Goal: Task Accomplishment & Management: Manage account settings

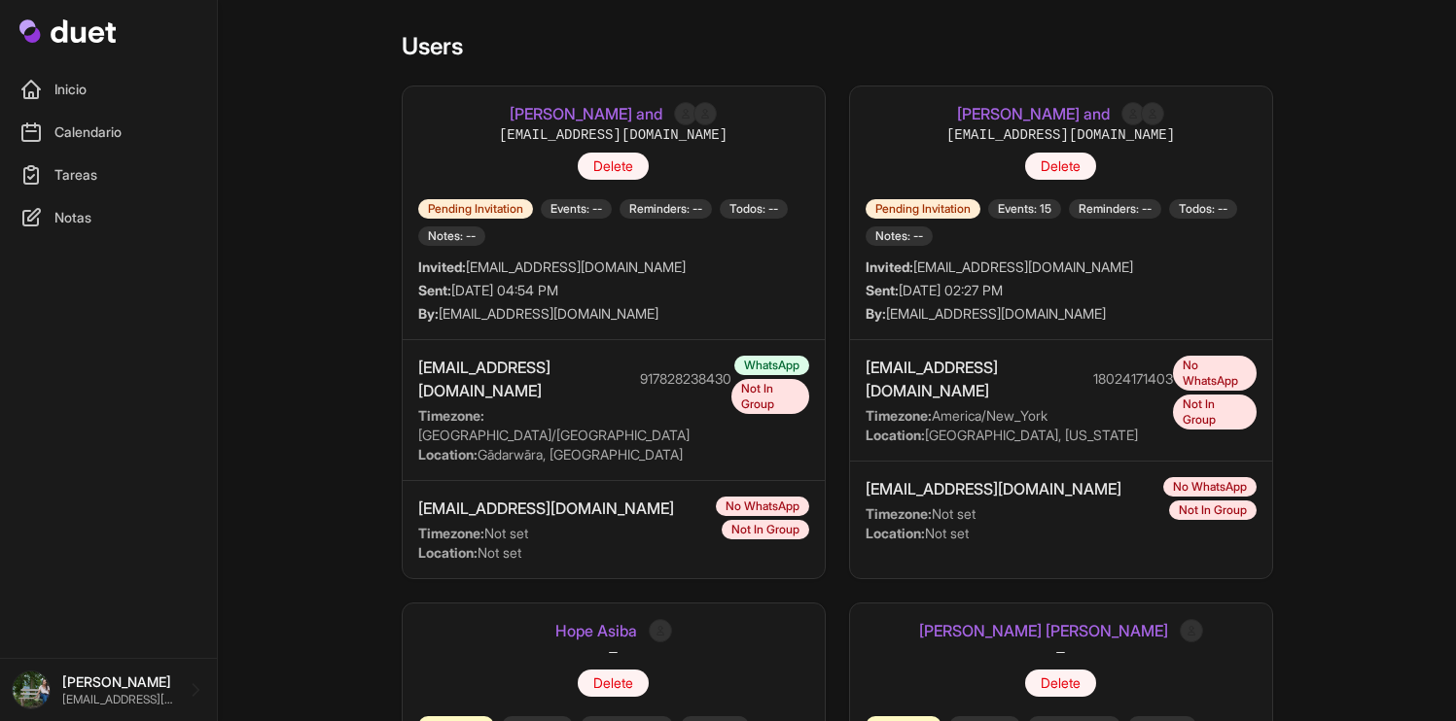
click at [606, 118] on link "Jyoti Masih and" at bounding box center [585, 113] width 153 height 23
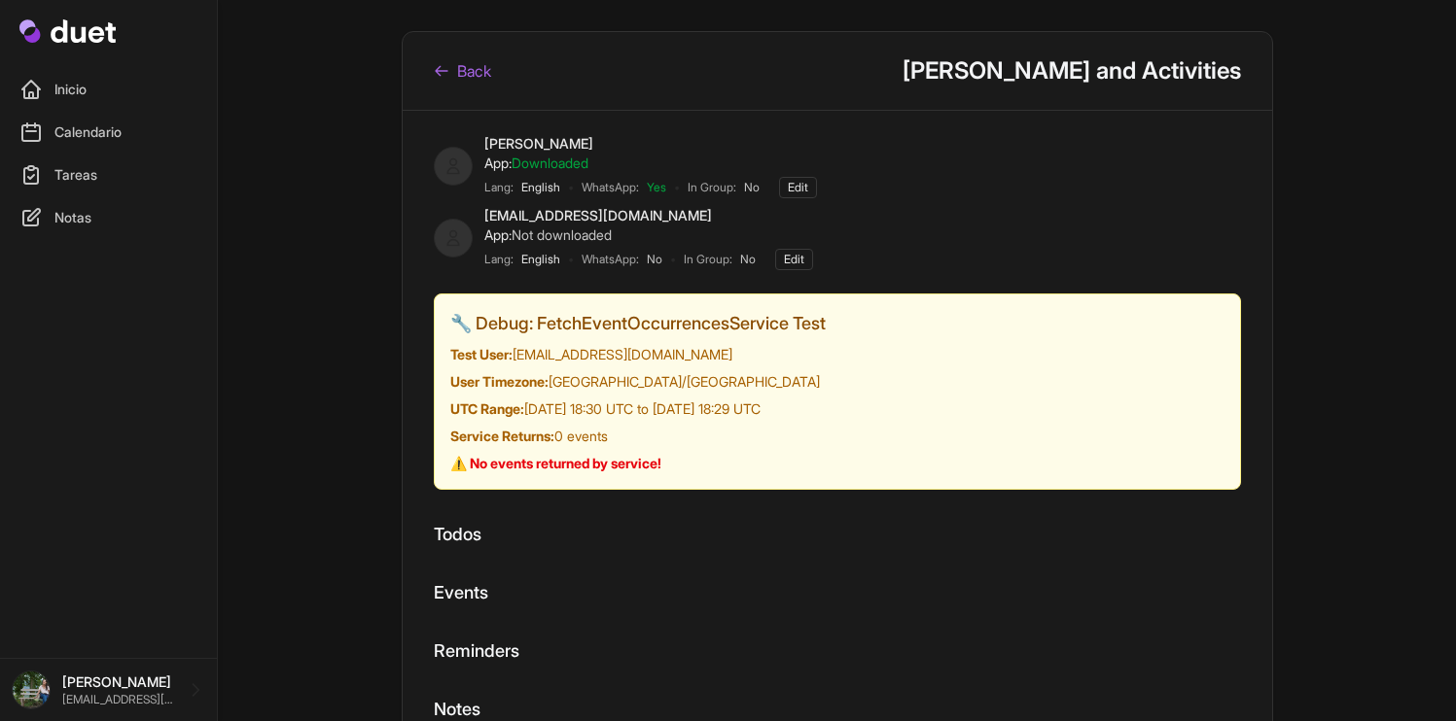
click at [799, 187] on link "Edit" at bounding box center [798, 187] width 38 height 21
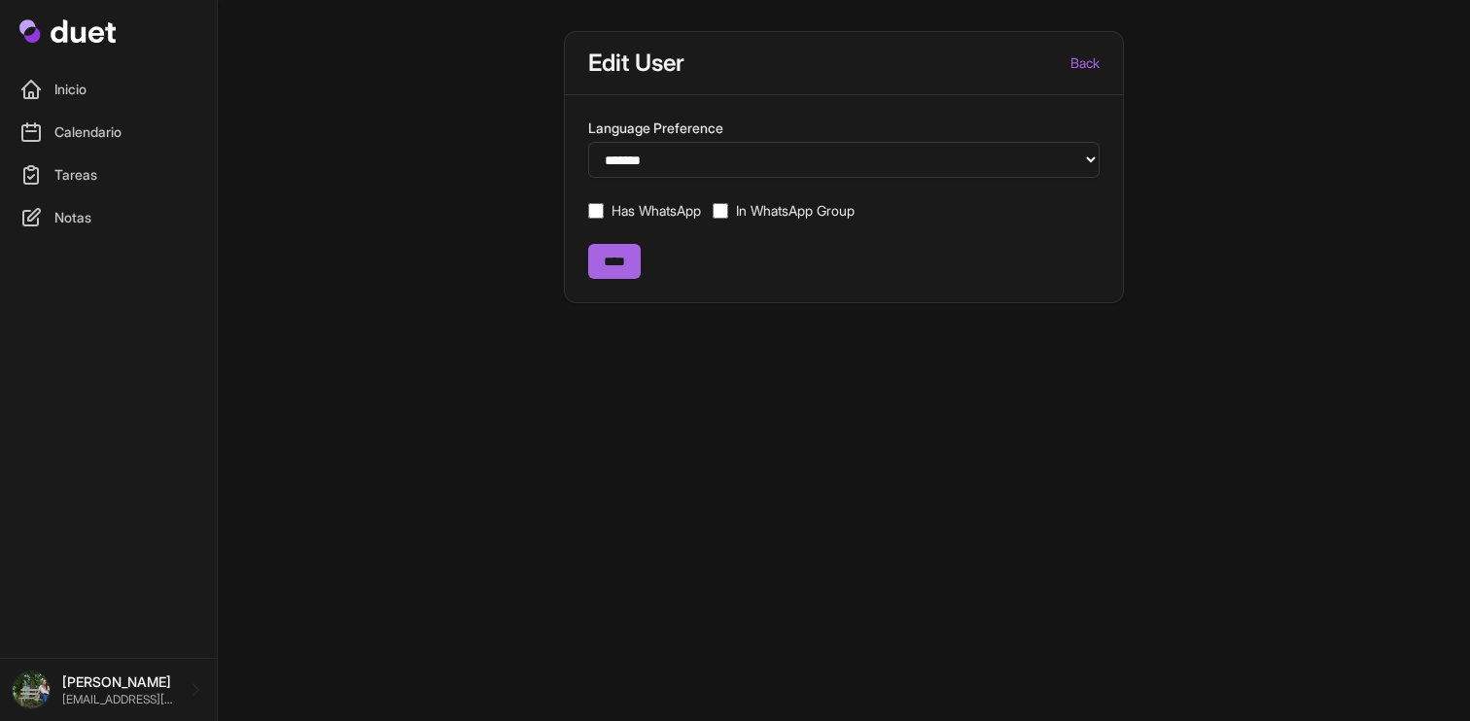
click at [1071, 59] on link "Back" at bounding box center [1085, 62] width 29 height 19
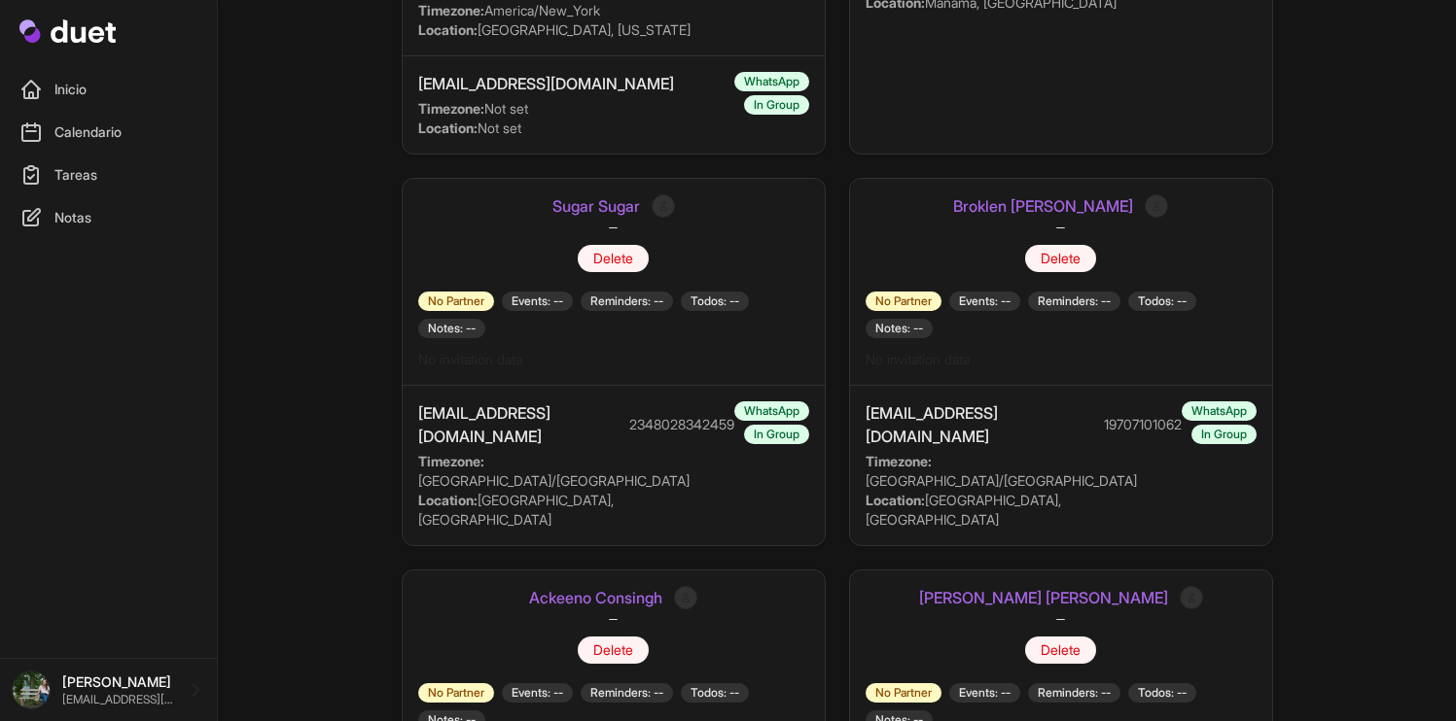
scroll to position [4292, 0]
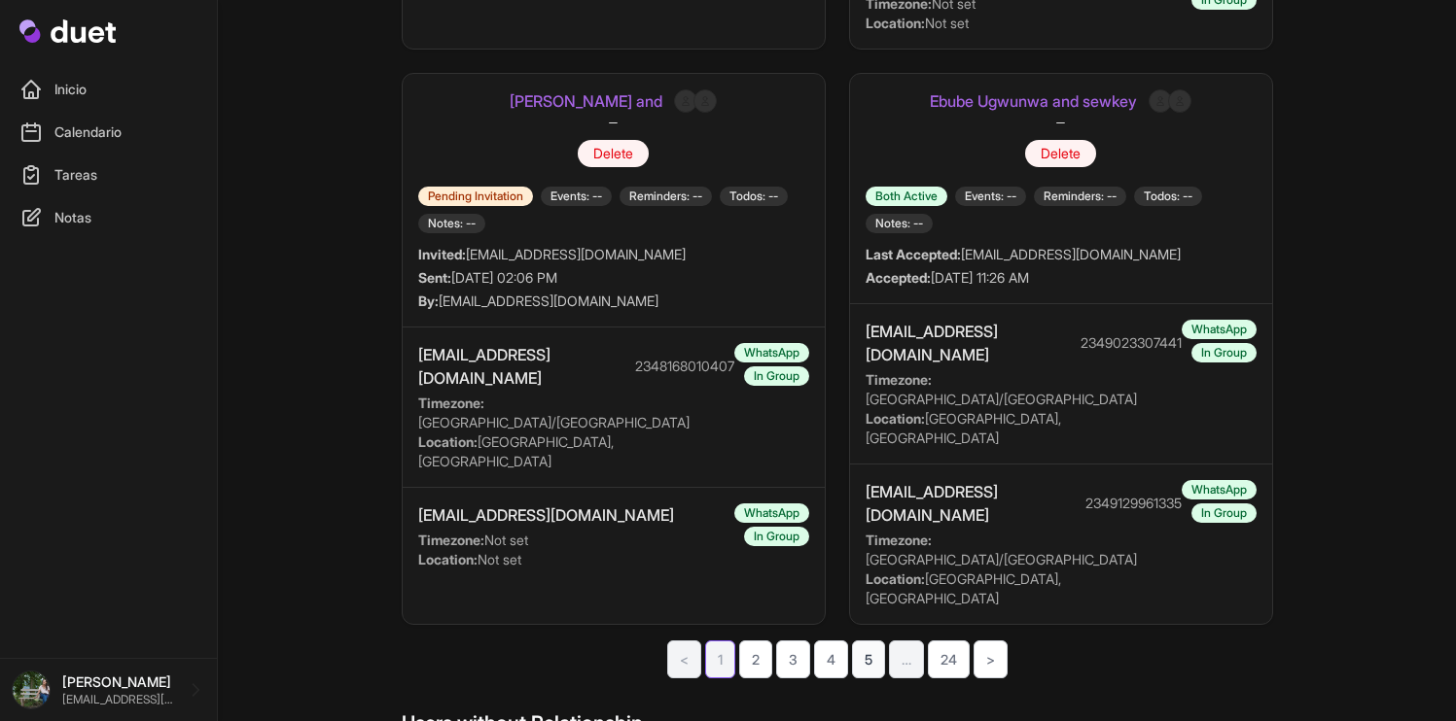
click at [860, 641] on link "5" at bounding box center [868, 660] width 33 height 38
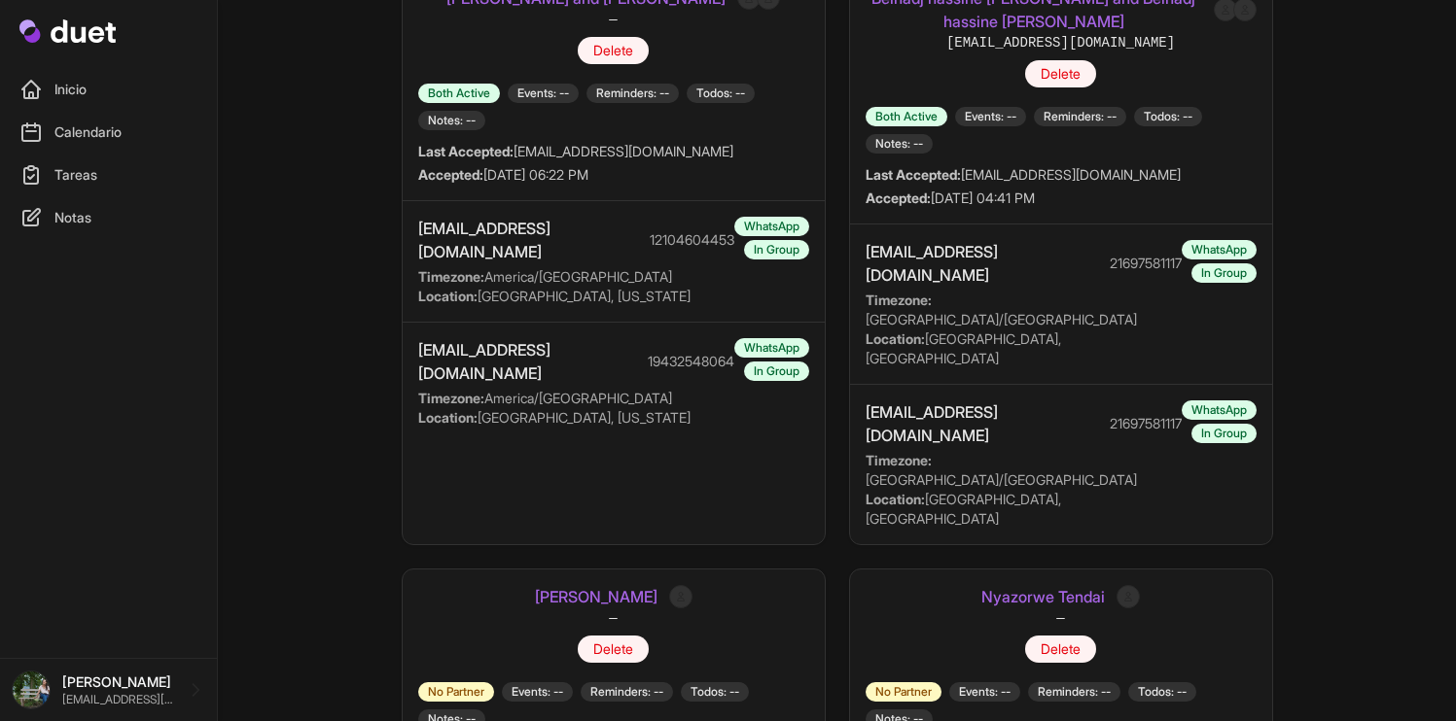
scroll to position [4124, 0]
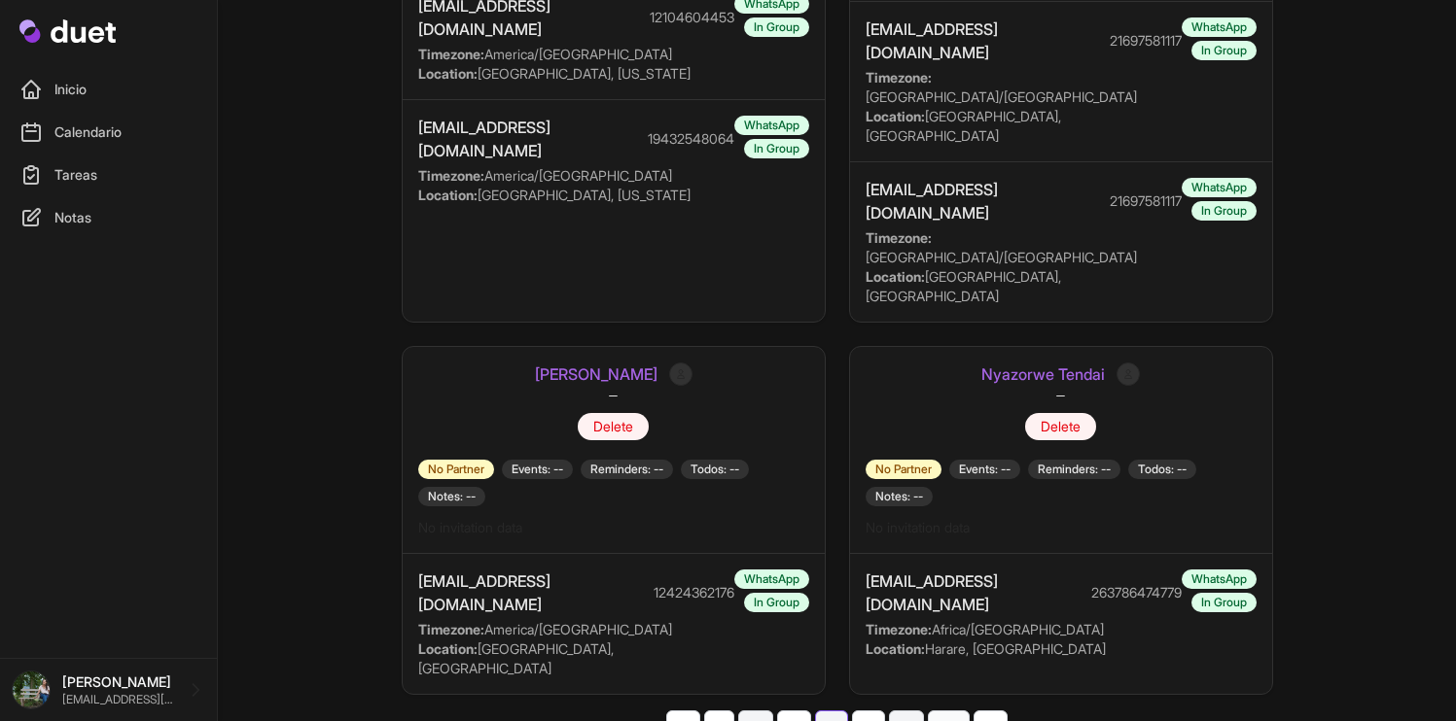
click at [946, 711] on link "24" at bounding box center [949, 730] width 42 height 38
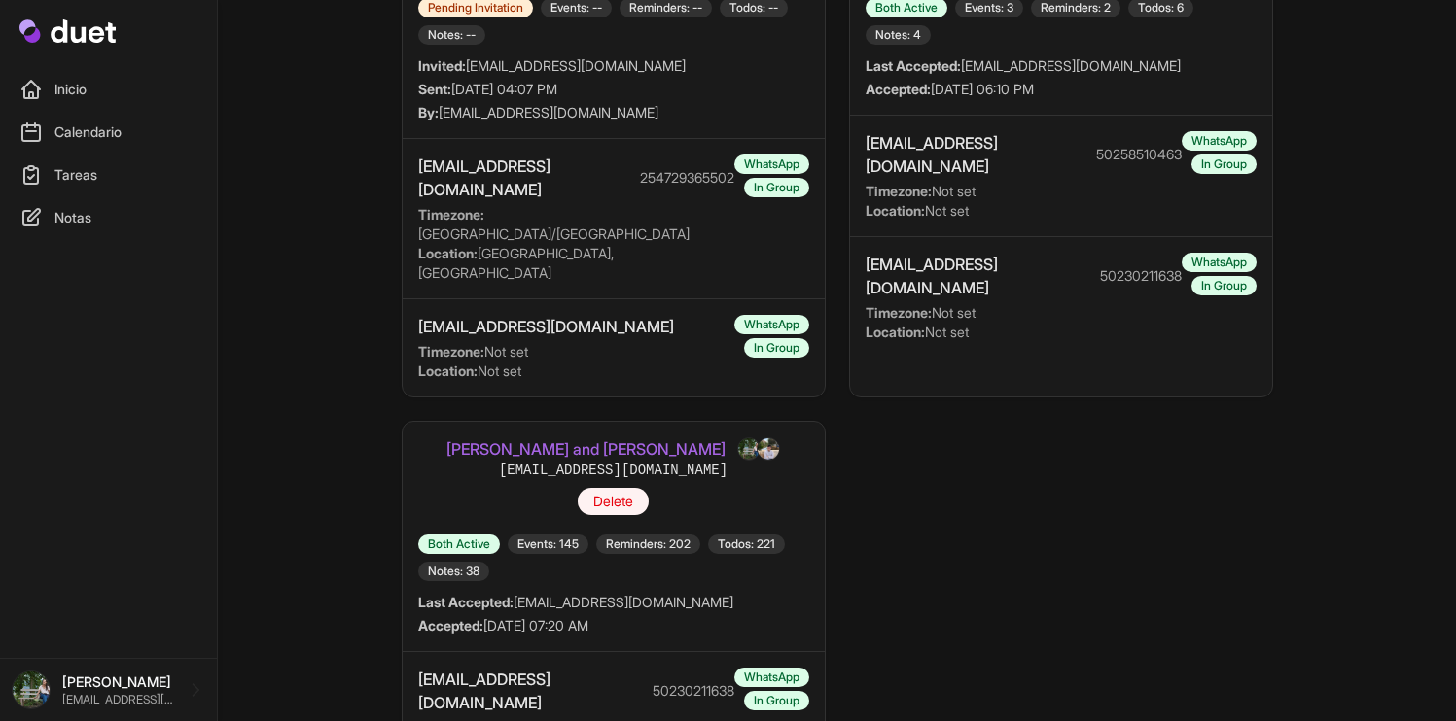
scroll to position [1983, 0]
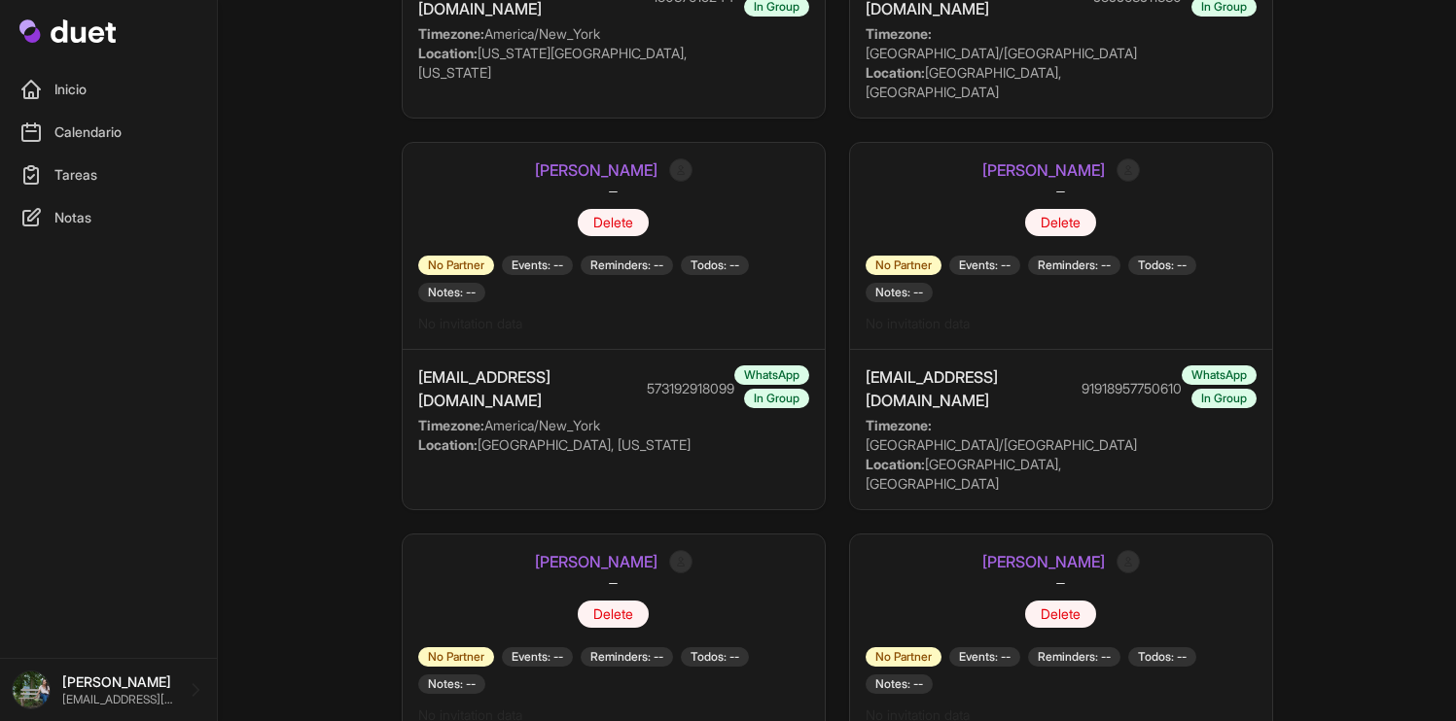
scroll to position [3712, 0]
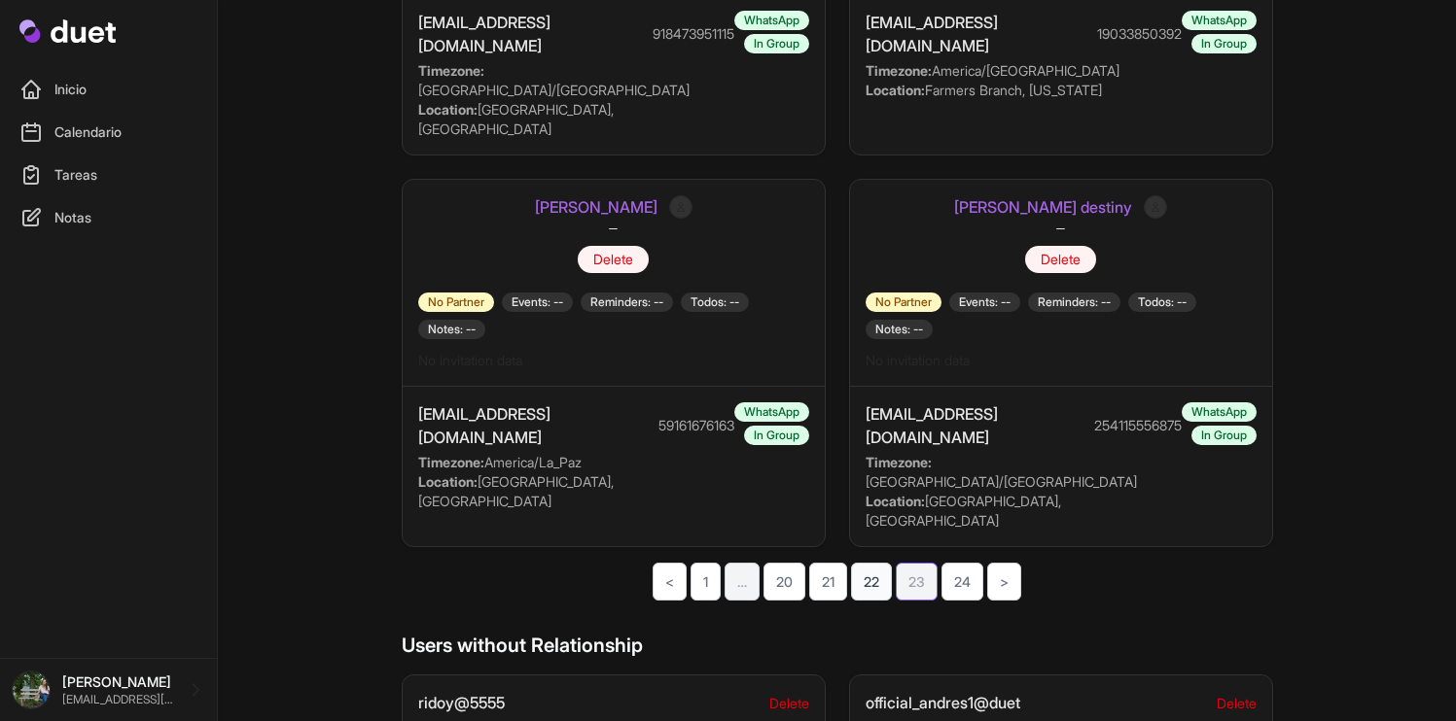
click at [880, 563] on link "22" at bounding box center [871, 582] width 41 height 38
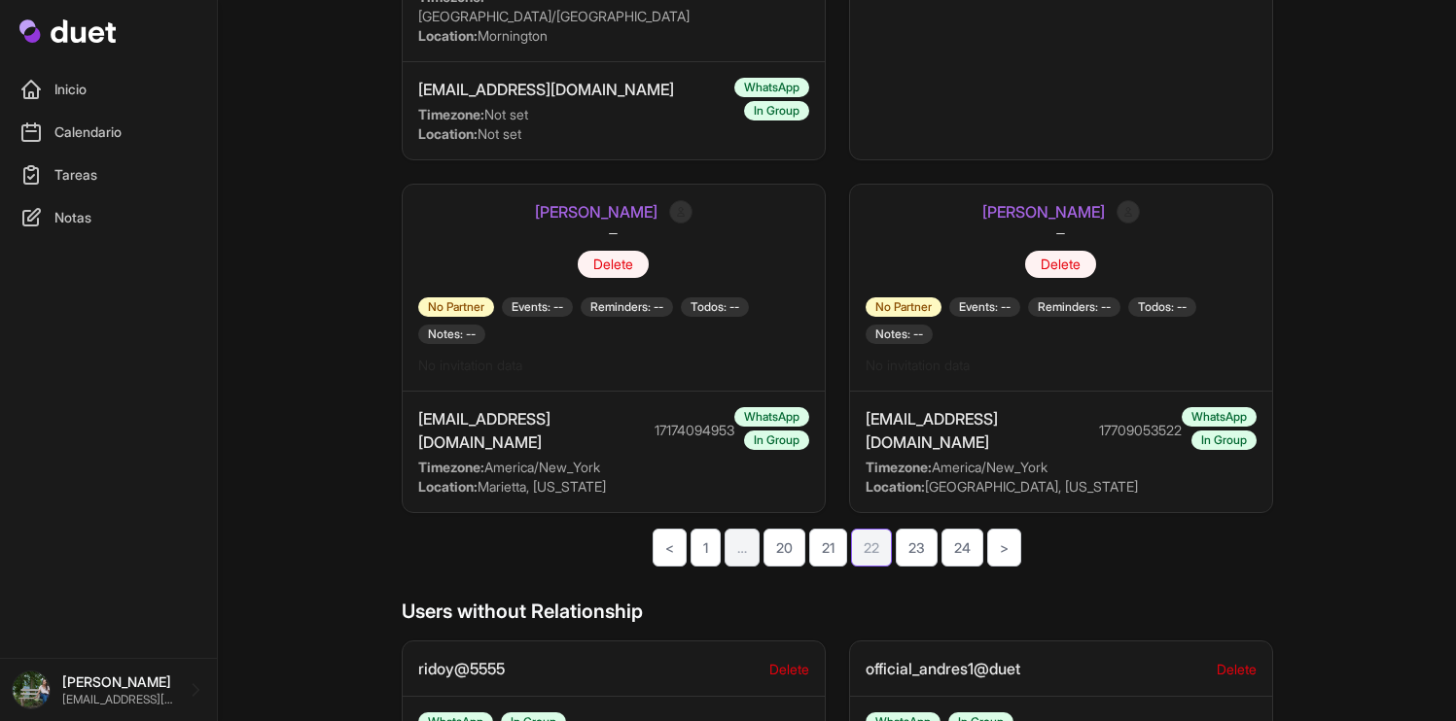
scroll to position [3509, 0]
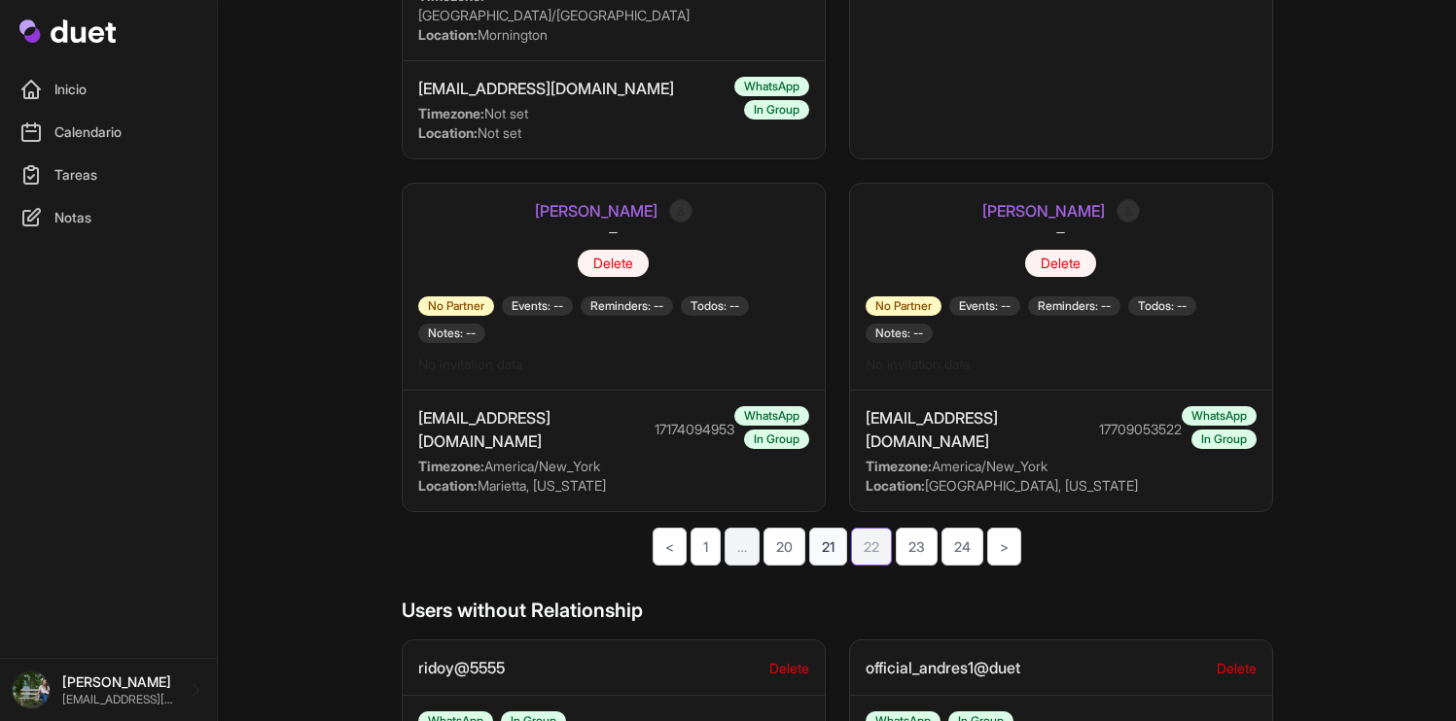
click at [825, 528] on link "21" at bounding box center [828, 547] width 38 height 38
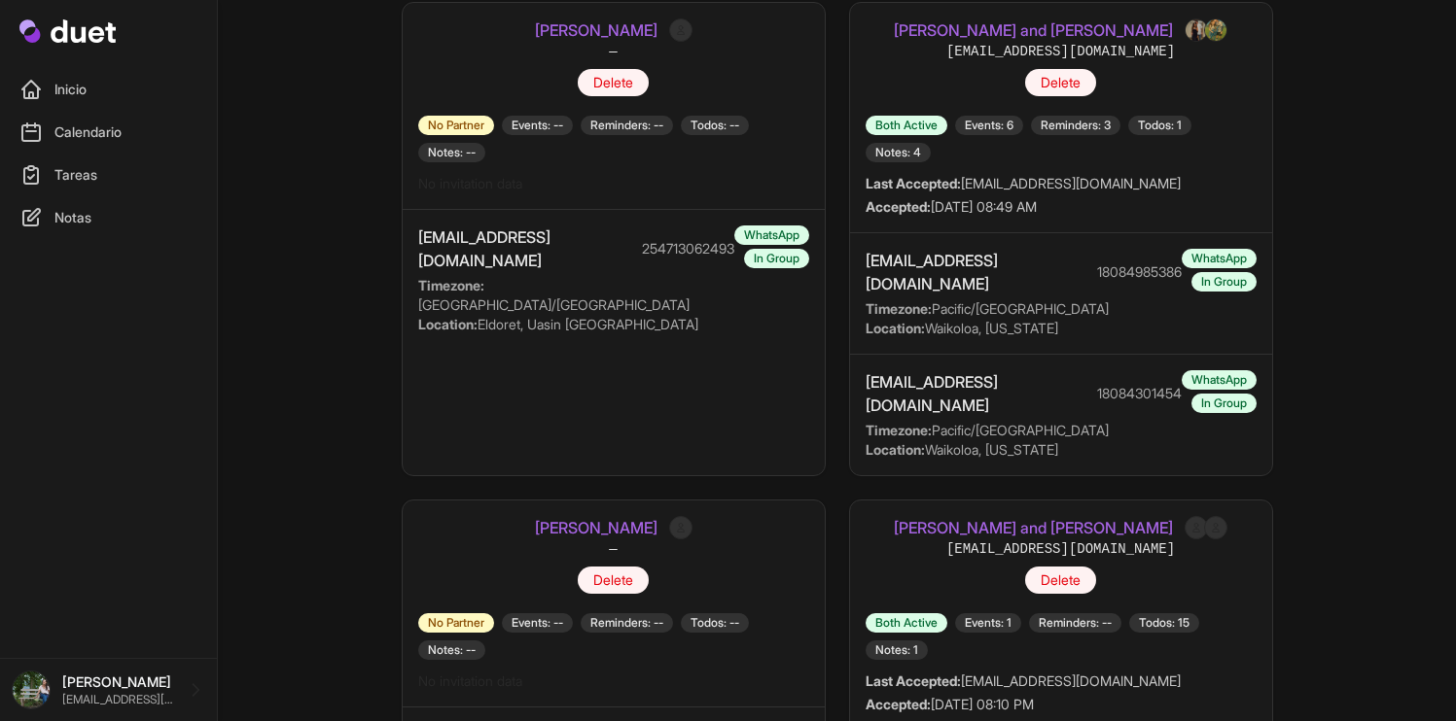
scroll to position [3397, 0]
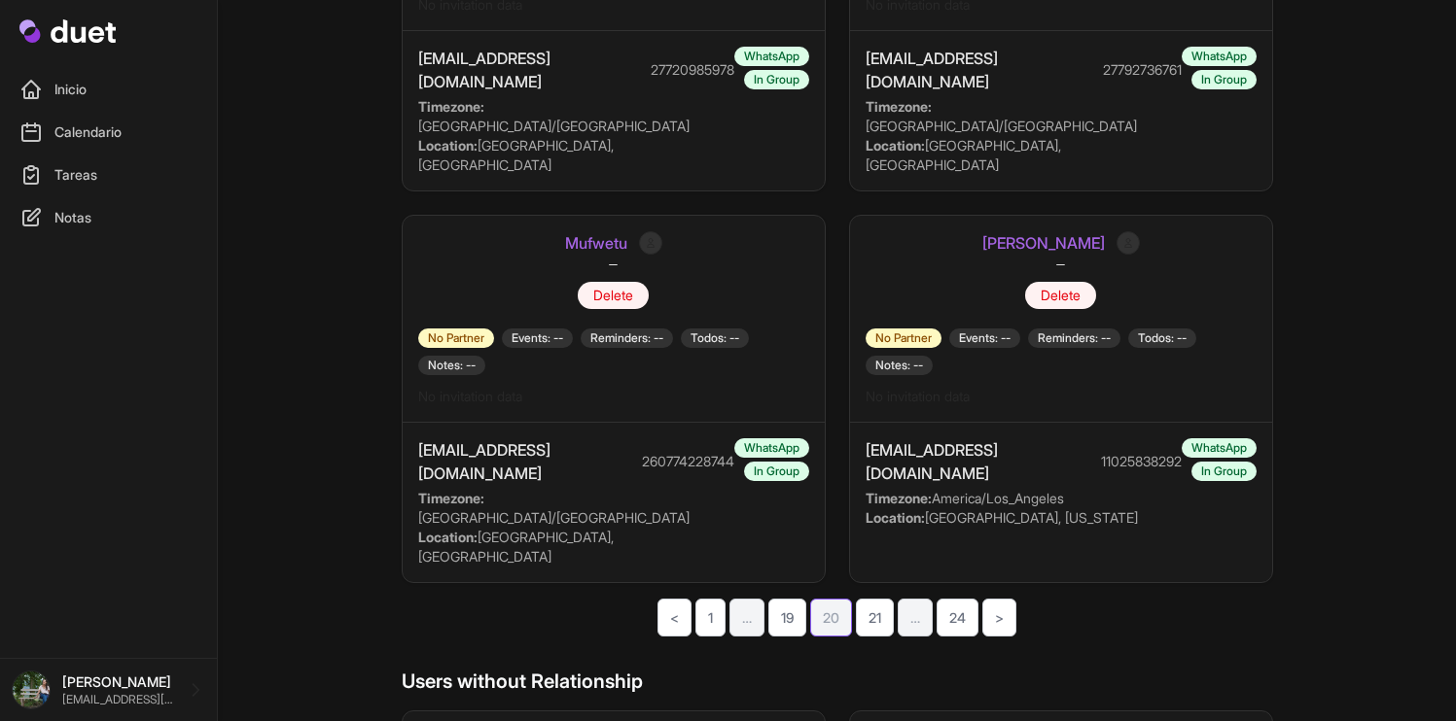
scroll to position [3591, 0]
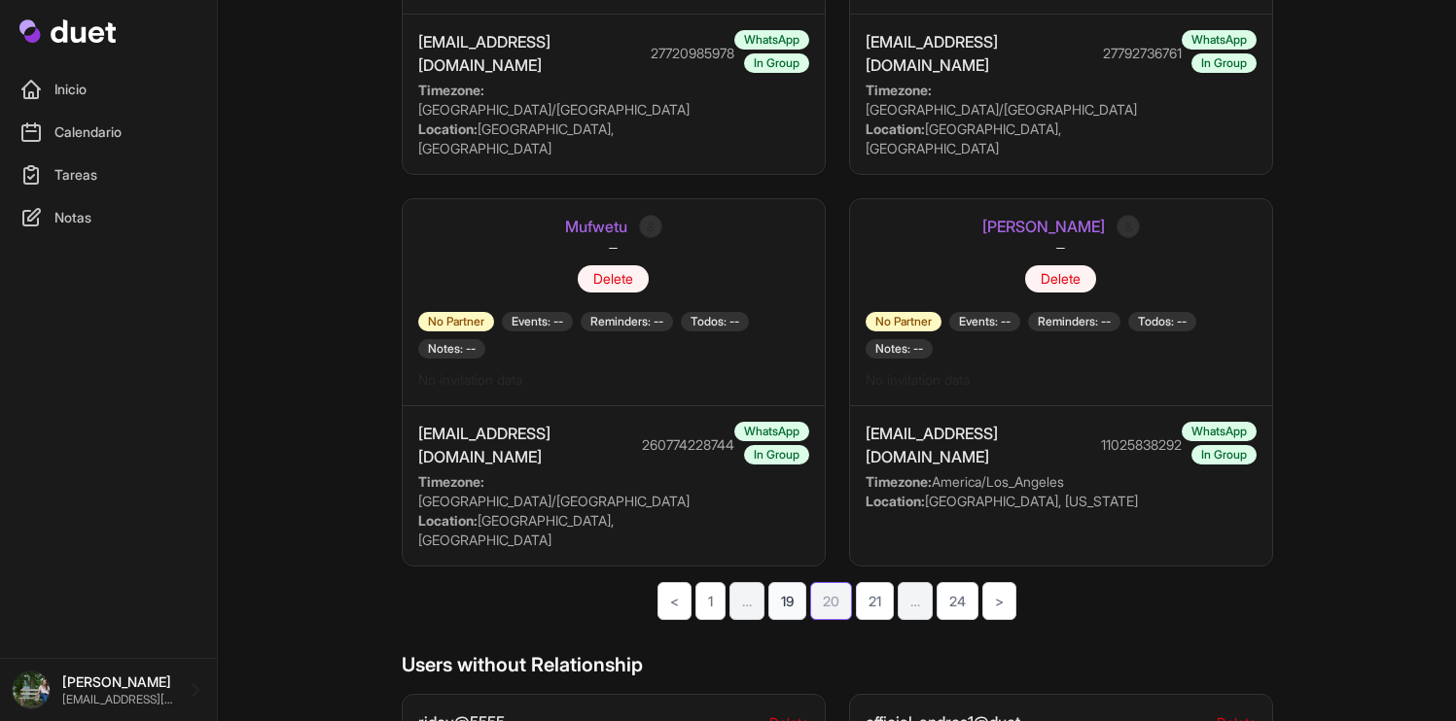
click at [796, 582] on link "19" at bounding box center [787, 601] width 38 height 38
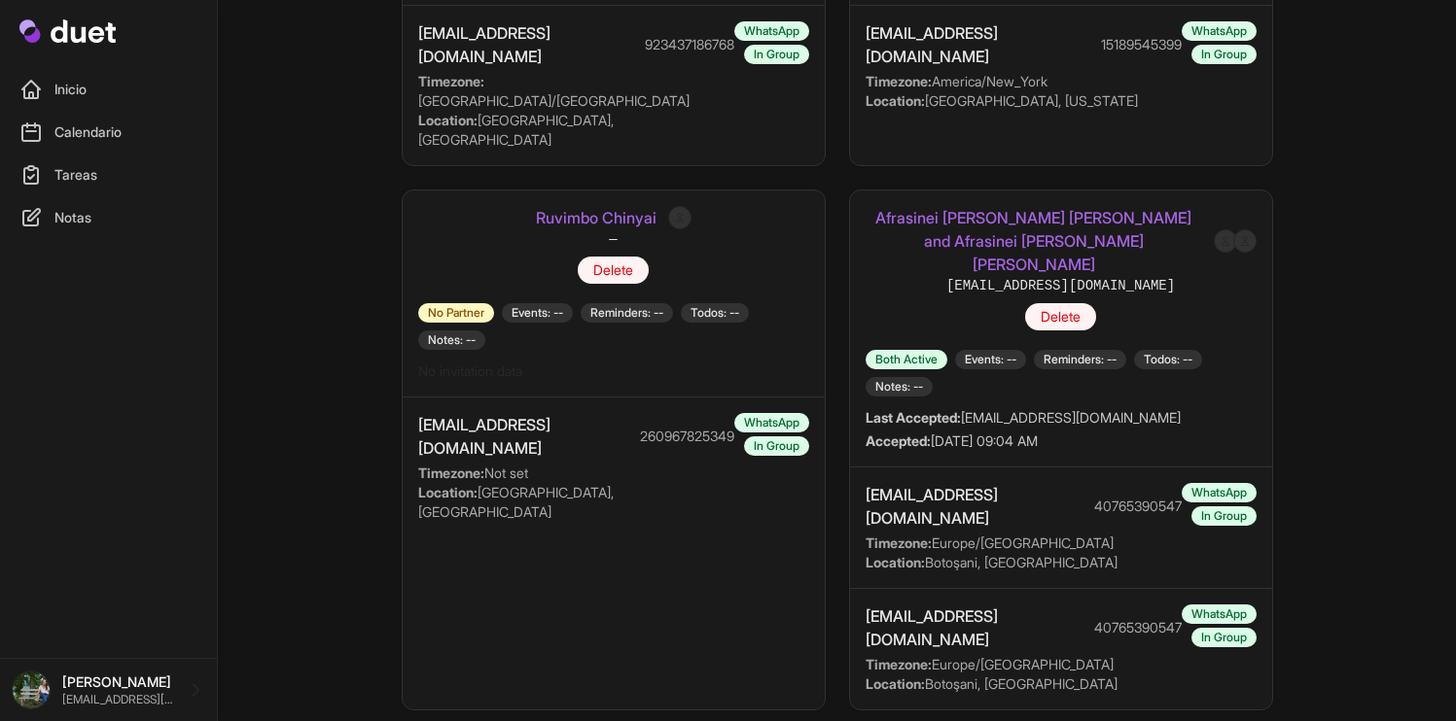
scroll to position [3392, 0]
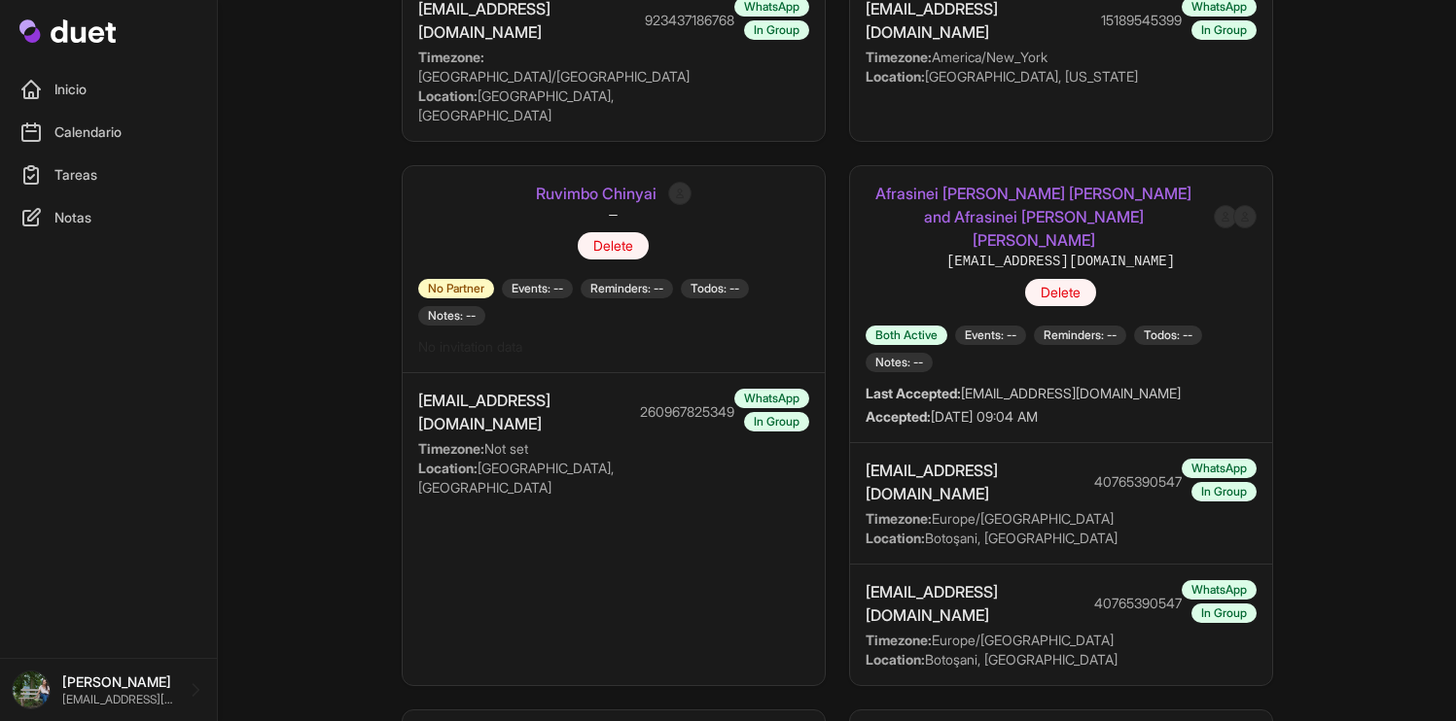
drag, startPoint x: 968, startPoint y: 375, endPoint x: 1141, endPoint y: 364, distance: 172.5
copy div "mariagonz03@gmail.com"
click at [89, 92] on link "Inicio" at bounding box center [108, 89] width 193 height 39
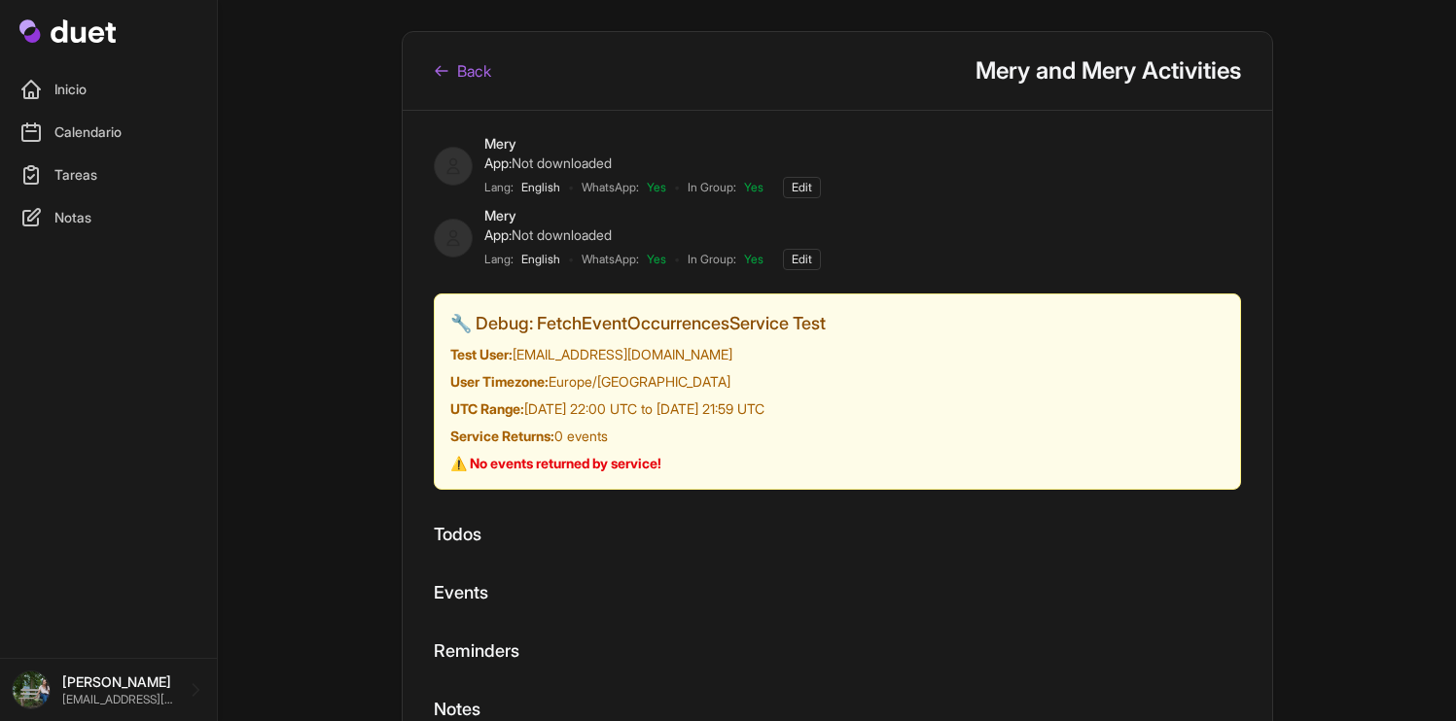
click at [498, 75] on div "Back Mery and Mery Activities" at bounding box center [837, 71] width 869 height 79
click at [486, 55] on div "Back Mery and Mery Activities" at bounding box center [837, 71] width 869 height 79
click at [488, 64] on link "Back" at bounding box center [462, 70] width 57 height 23
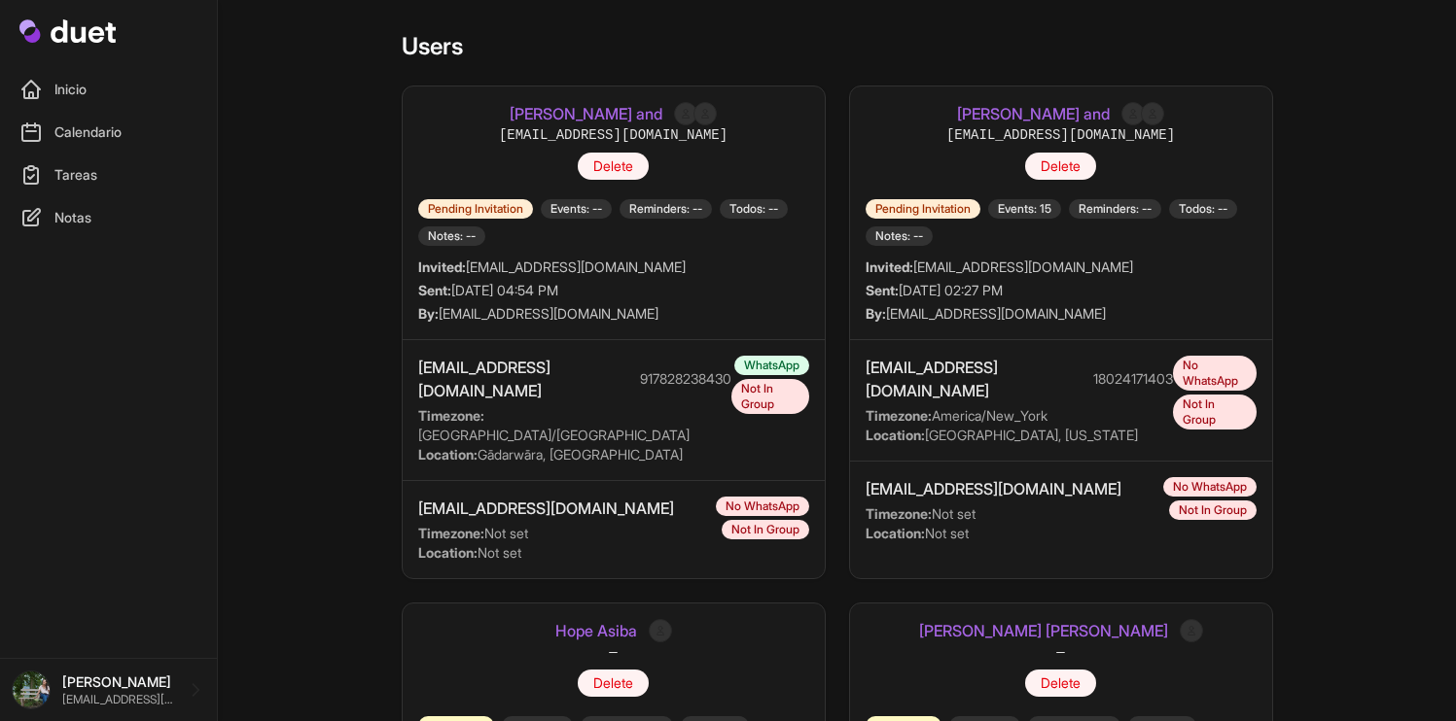
click at [126, 81] on link "Inicio" at bounding box center [108, 89] width 193 height 39
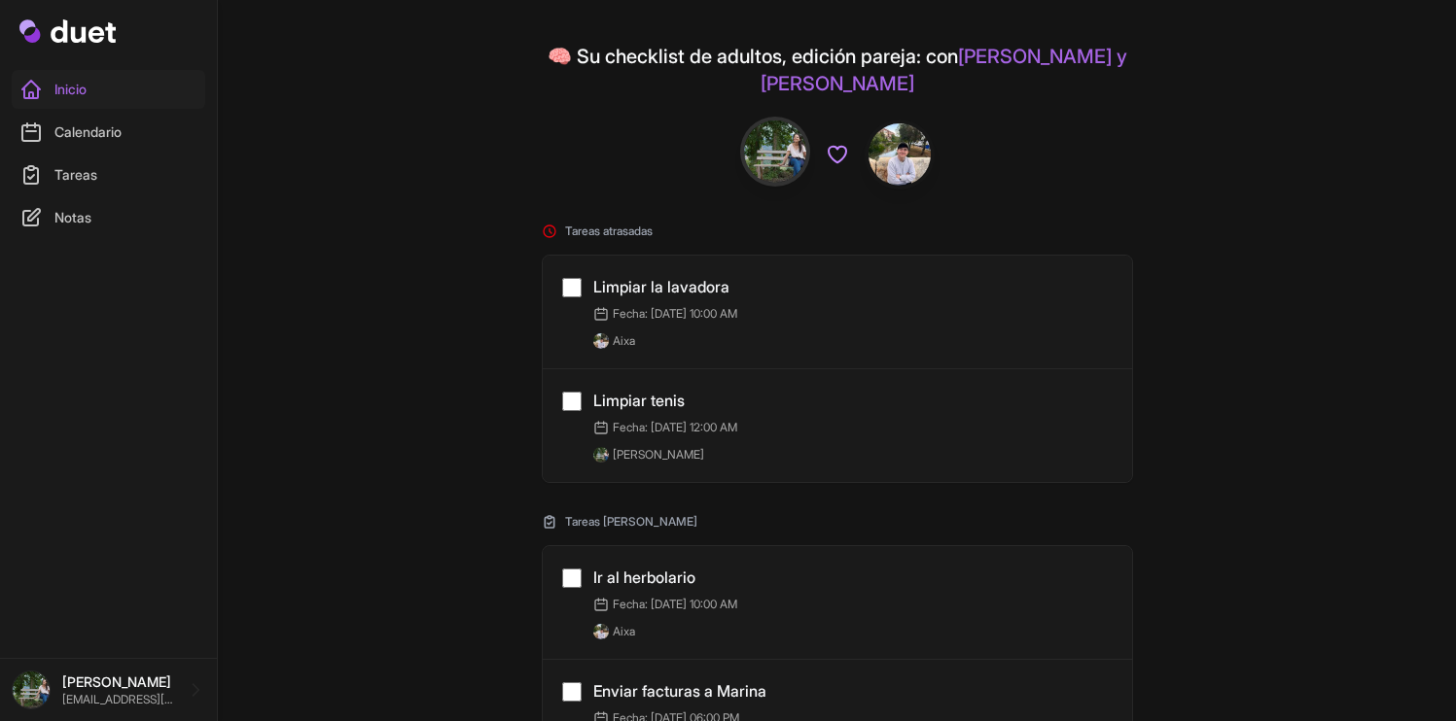
click at [126, 81] on link "Inicio" at bounding box center [108, 89] width 193 height 39
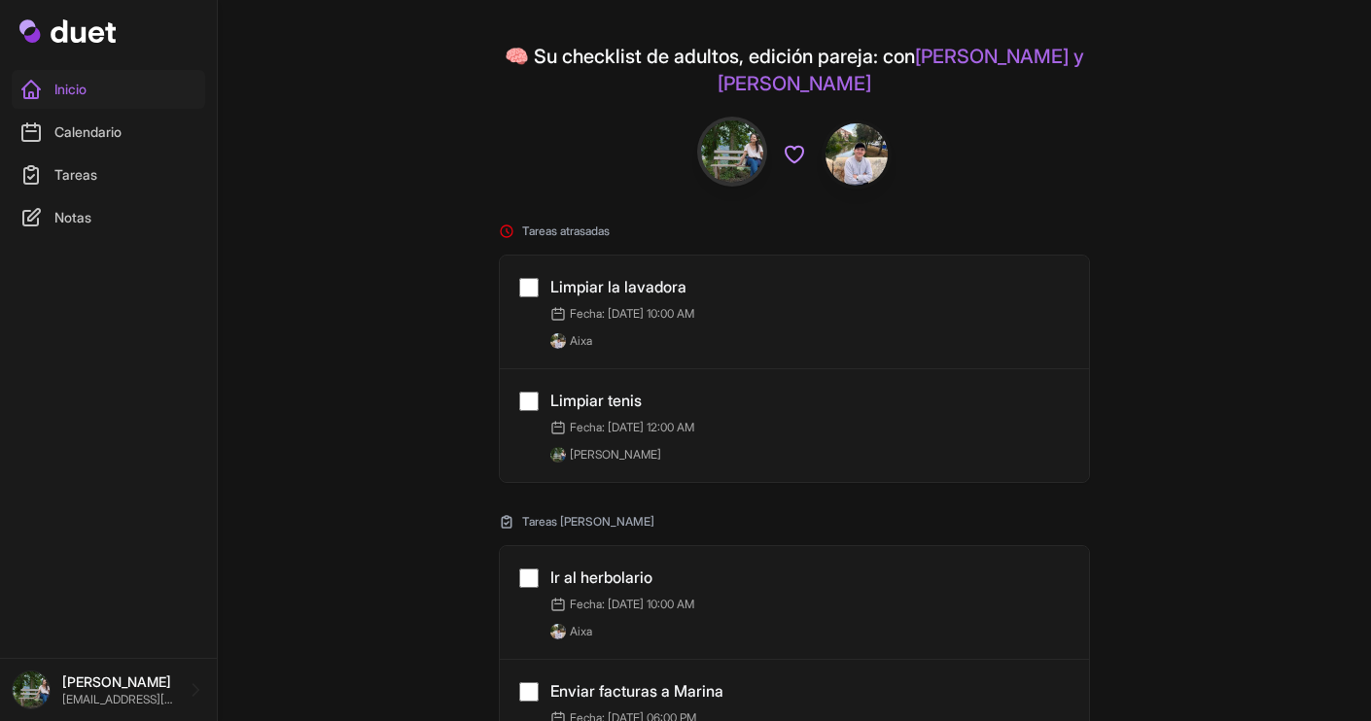
click at [85, 140] on link "Calendario" at bounding box center [108, 132] width 193 height 39
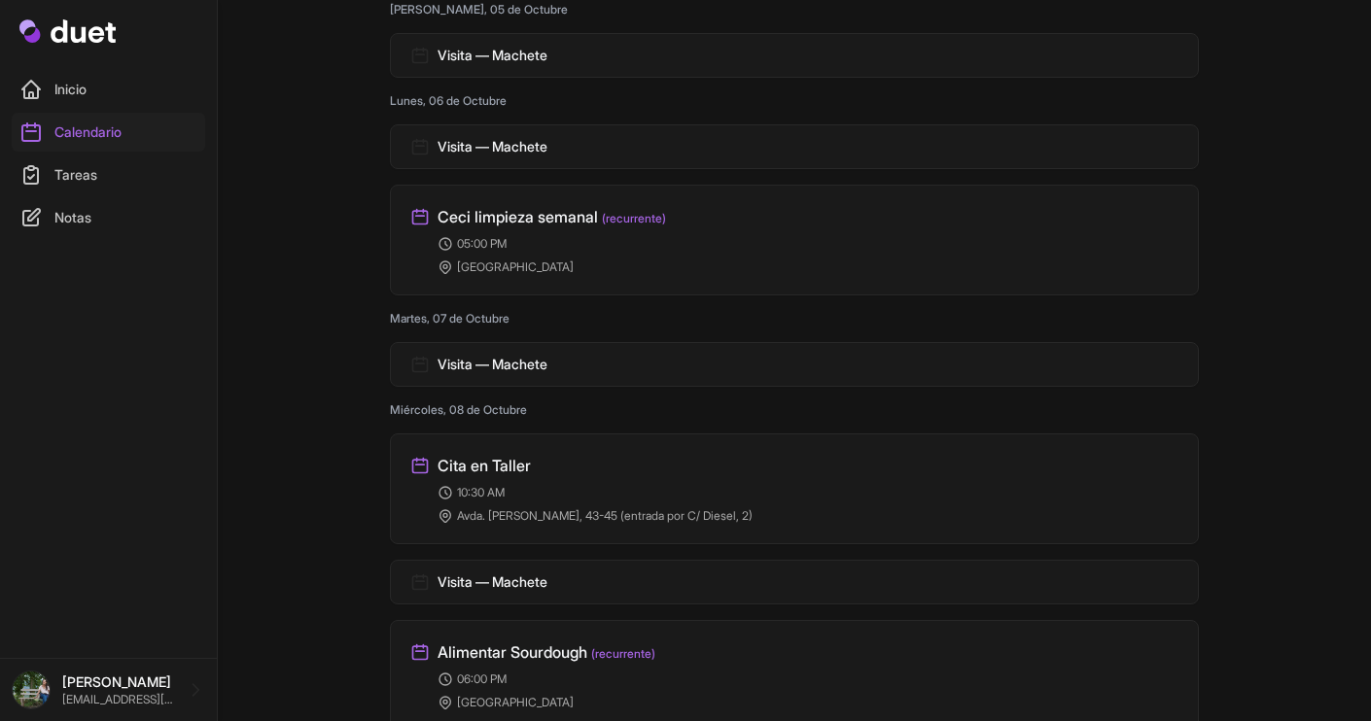
scroll to position [2993, 0]
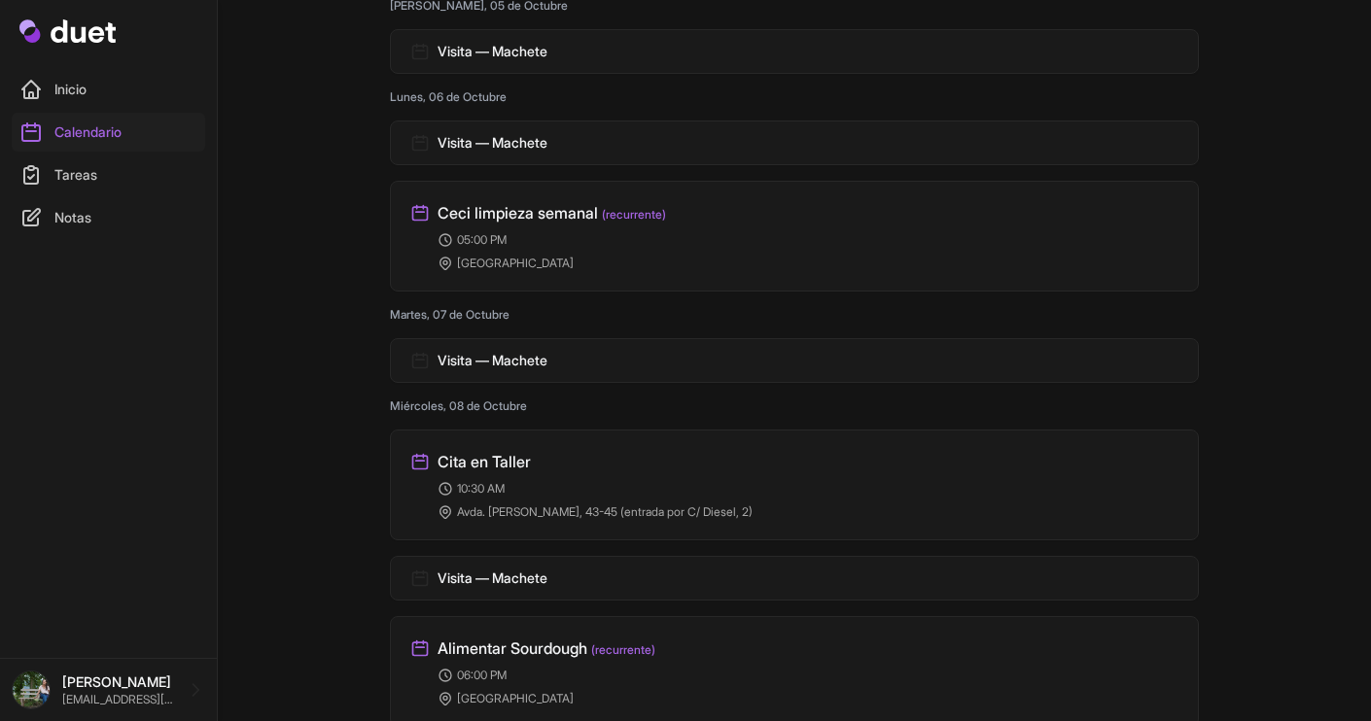
click at [519, 468] on h3 "Cita en Taller" at bounding box center [484, 461] width 93 height 23
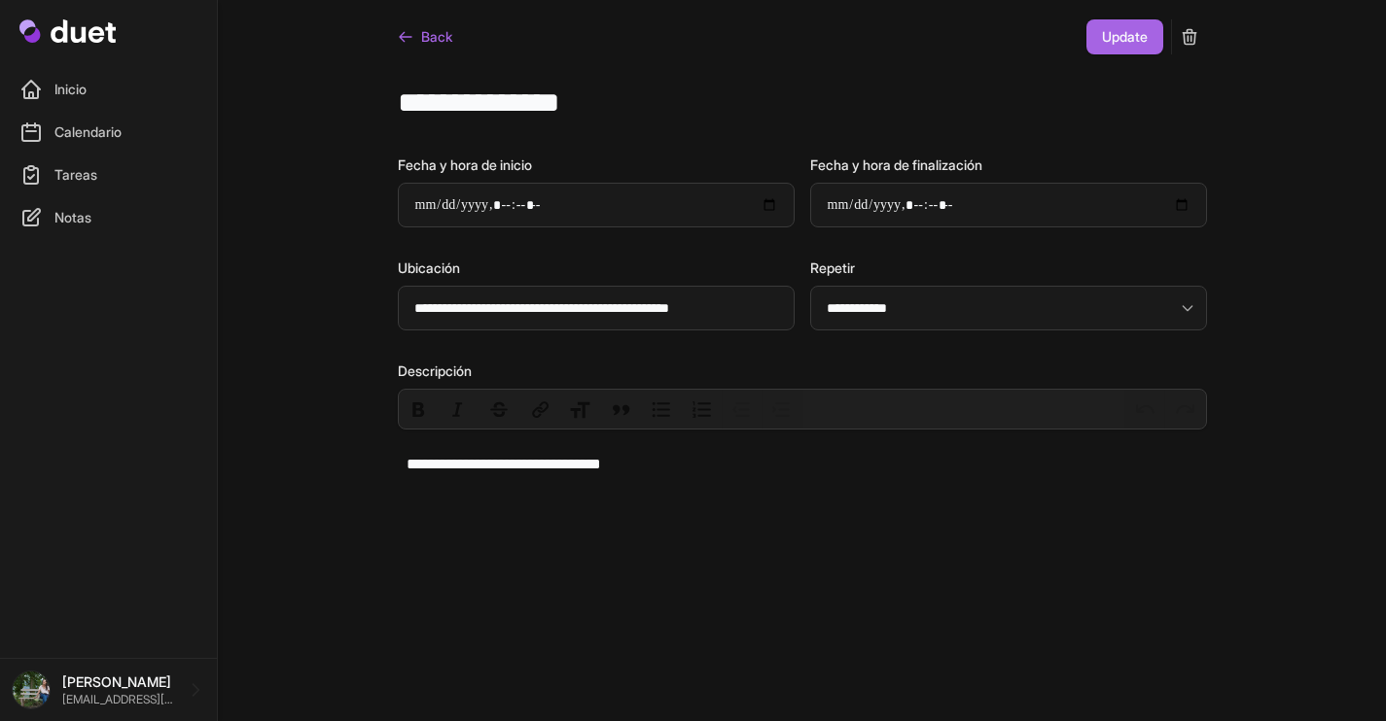
click at [519, 468] on div "**********" at bounding box center [801, 464] width 790 height 23
click at [636, 479] on trix-editor "**********" at bounding box center [802, 469] width 809 height 78
drag, startPoint x: 662, startPoint y: 464, endPoint x: 463, endPoint y: 463, distance: 199.3
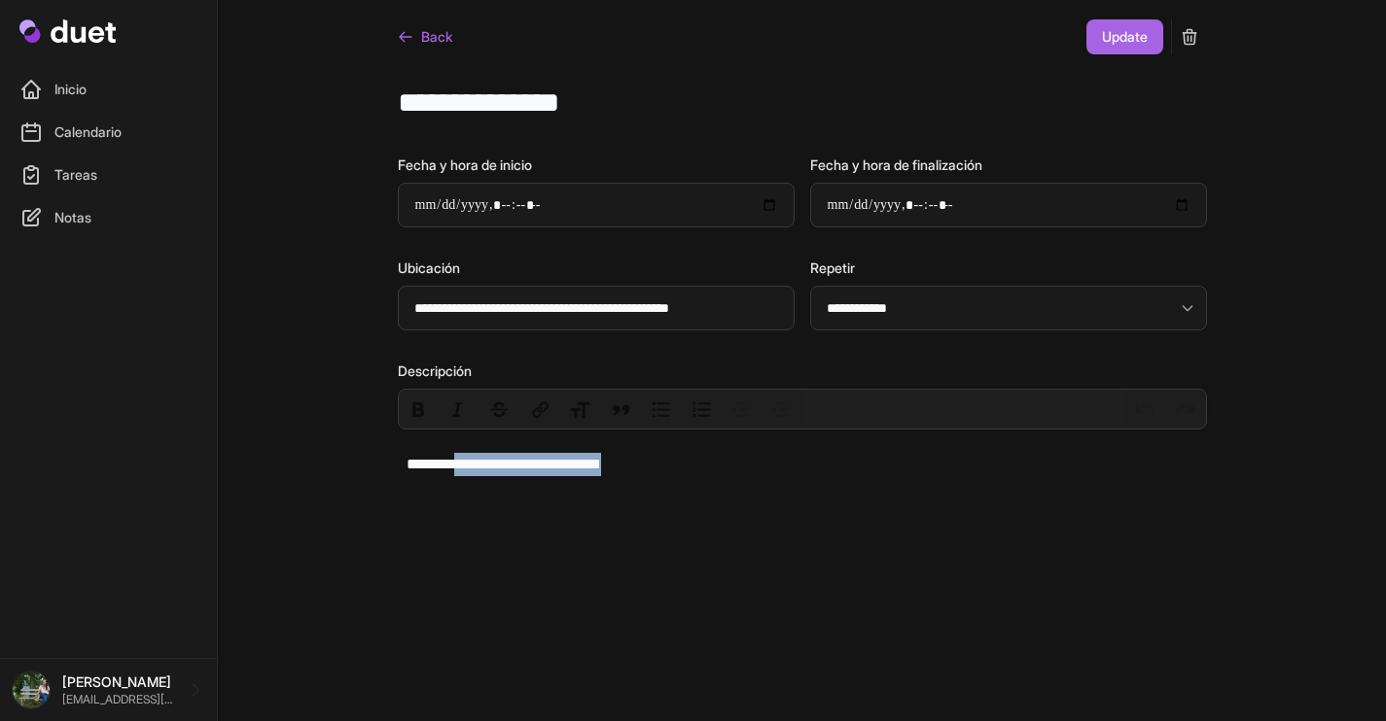
click at [463, 463] on div "**********" at bounding box center [801, 464] width 790 height 23
type trix-editor "**********"
copy div "**********"
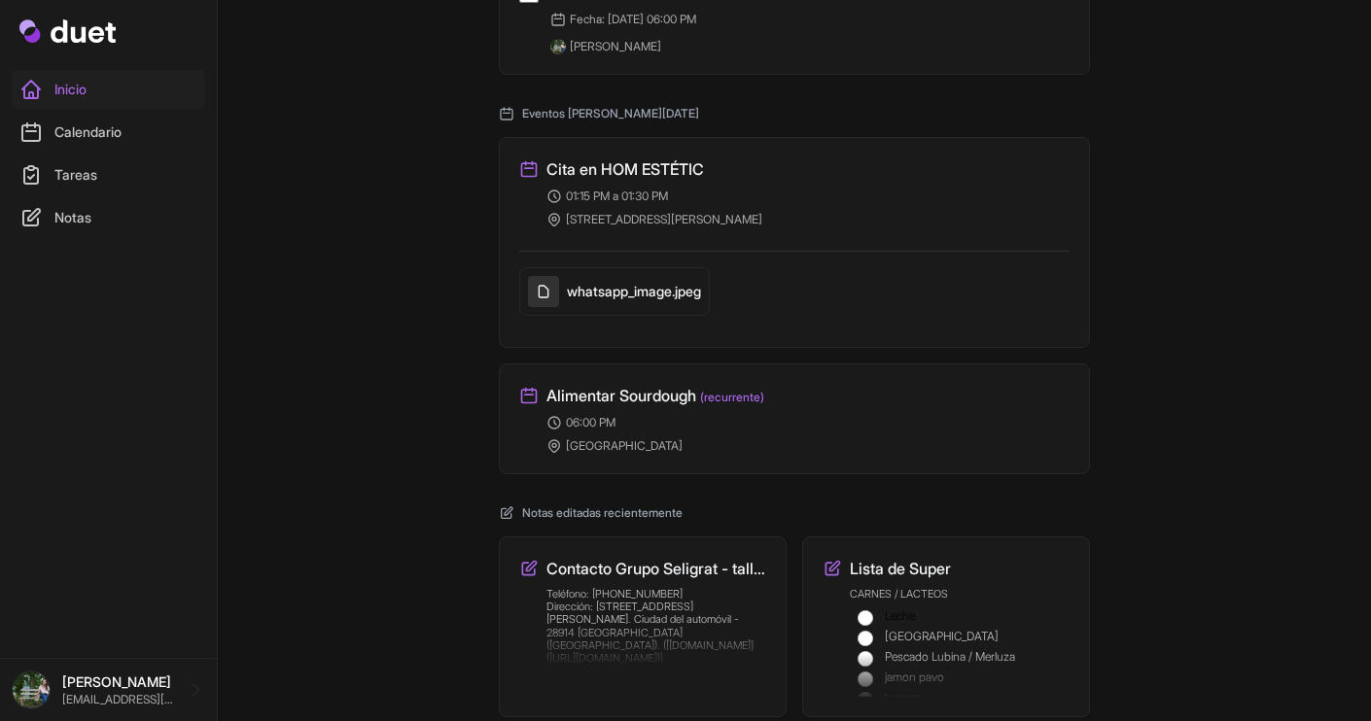
scroll to position [705, 0]
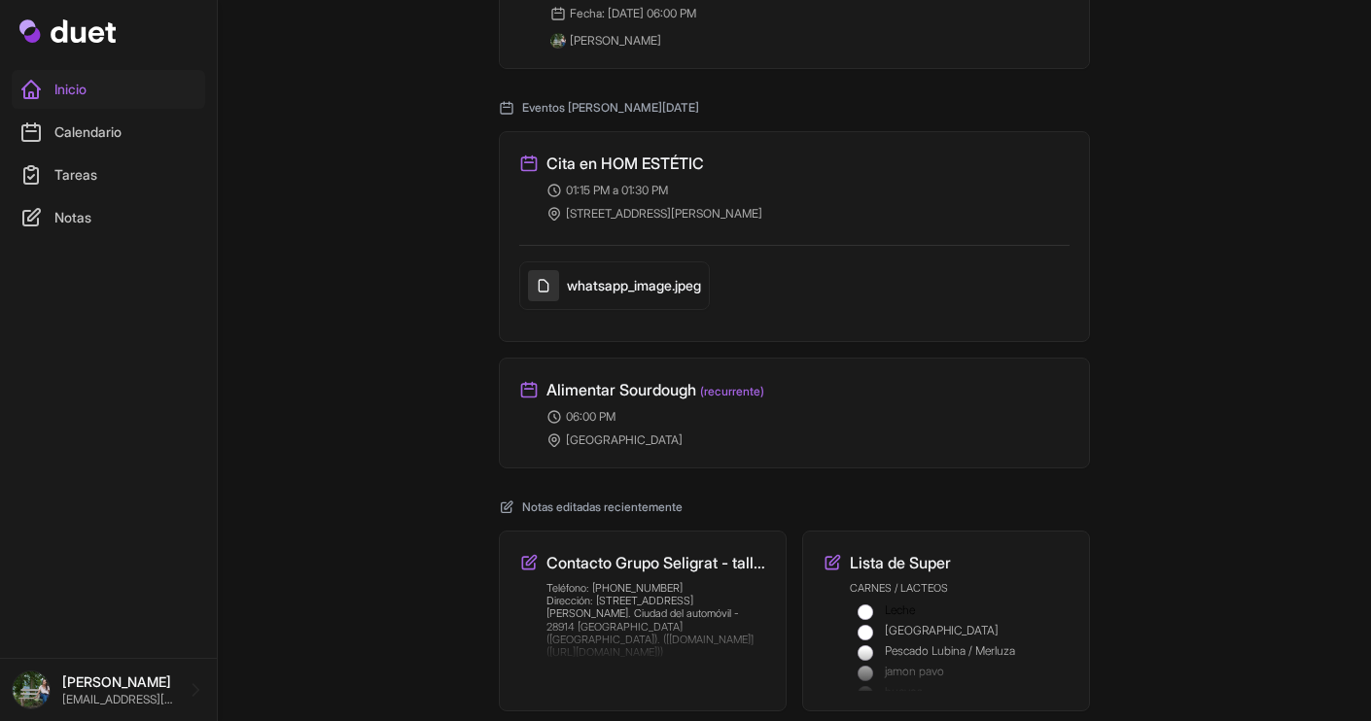
click at [81, 174] on link "Tareas" at bounding box center [108, 175] width 193 height 39
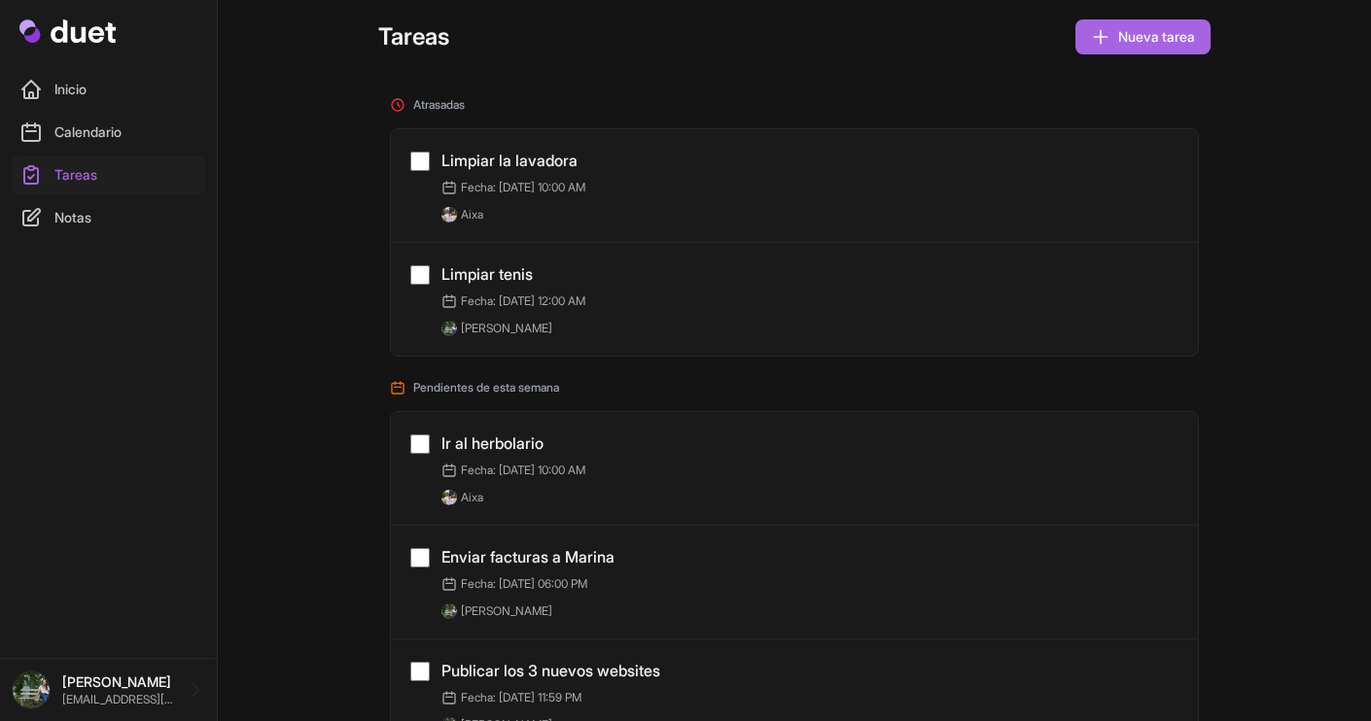
click at [114, 149] on link "Calendario" at bounding box center [108, 132] width 193 height 39
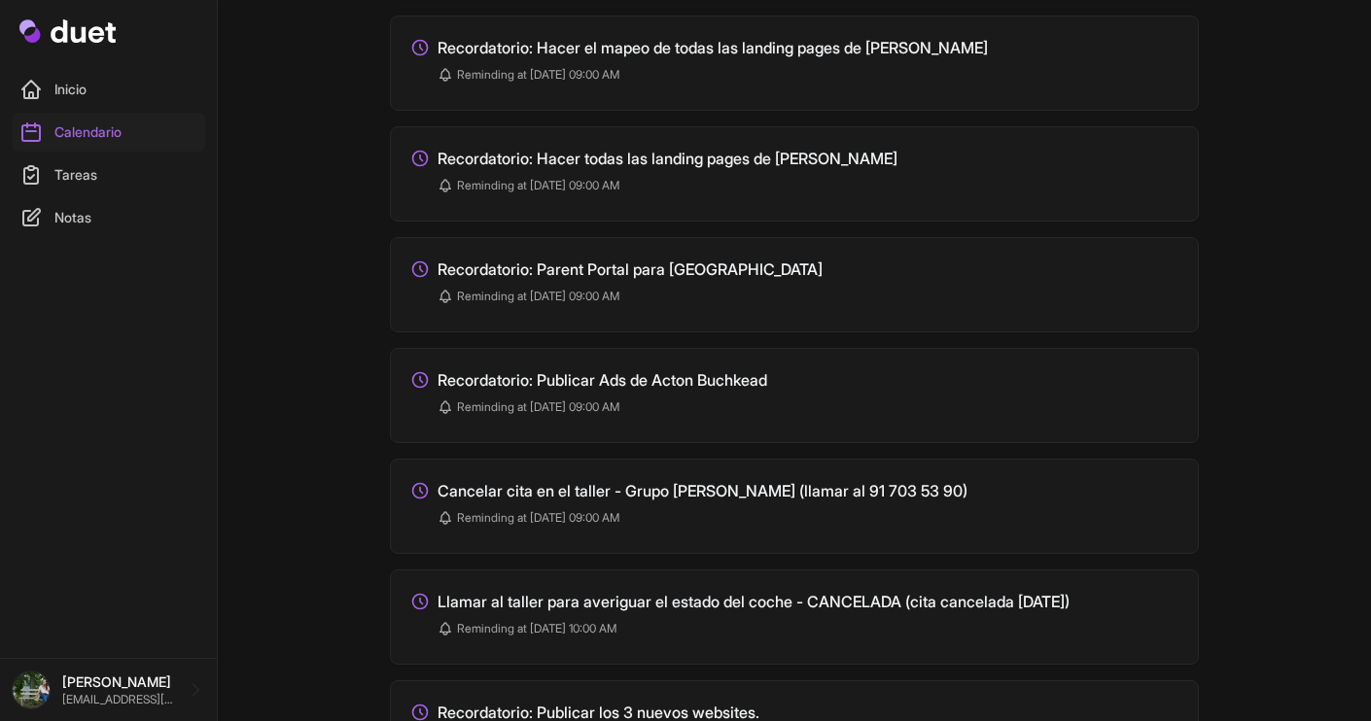
scroll to position [1311, 0]
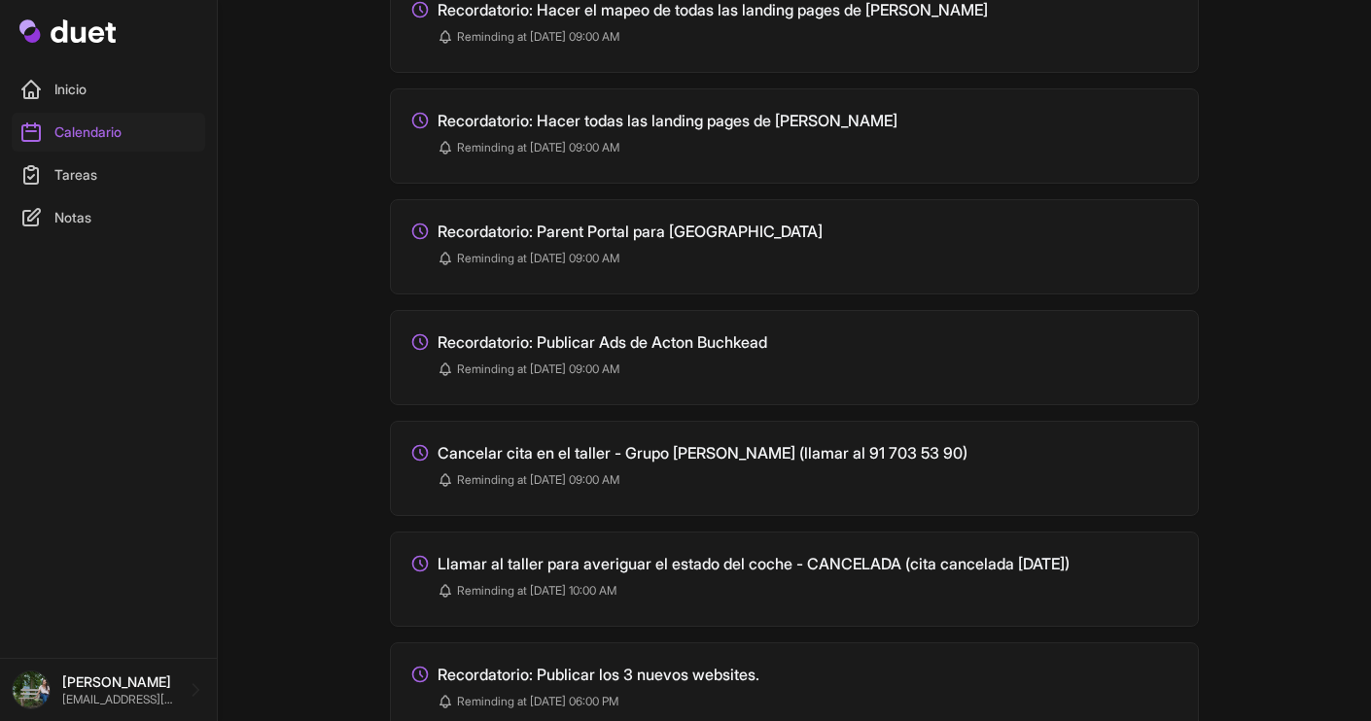
click at [690, 560] on h3 "Llamar al taller para averiguar el estado del coche - CANCELADA (cita cancelada…" at bounding box center [754, 563] width 632 height 23
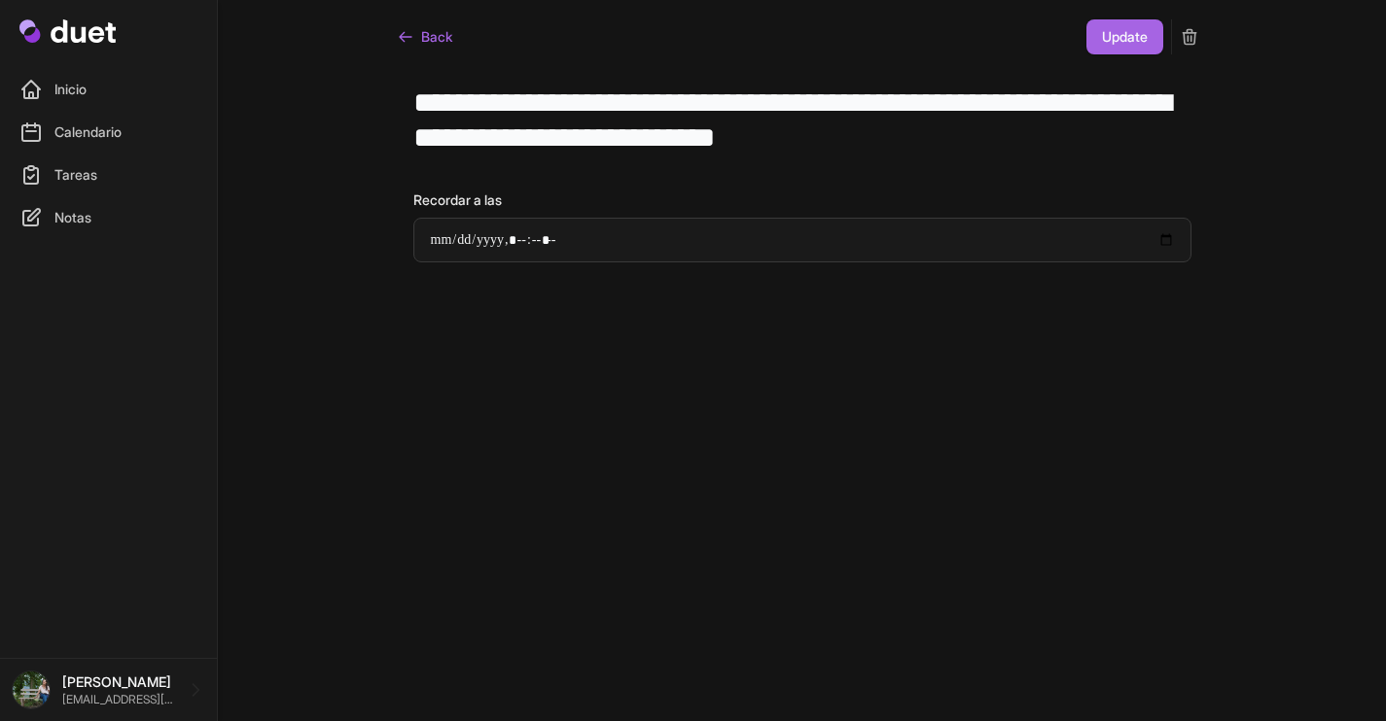
click at [1176, 35] on button "submit" at bounding box center [1189, 36] width 35 height 35
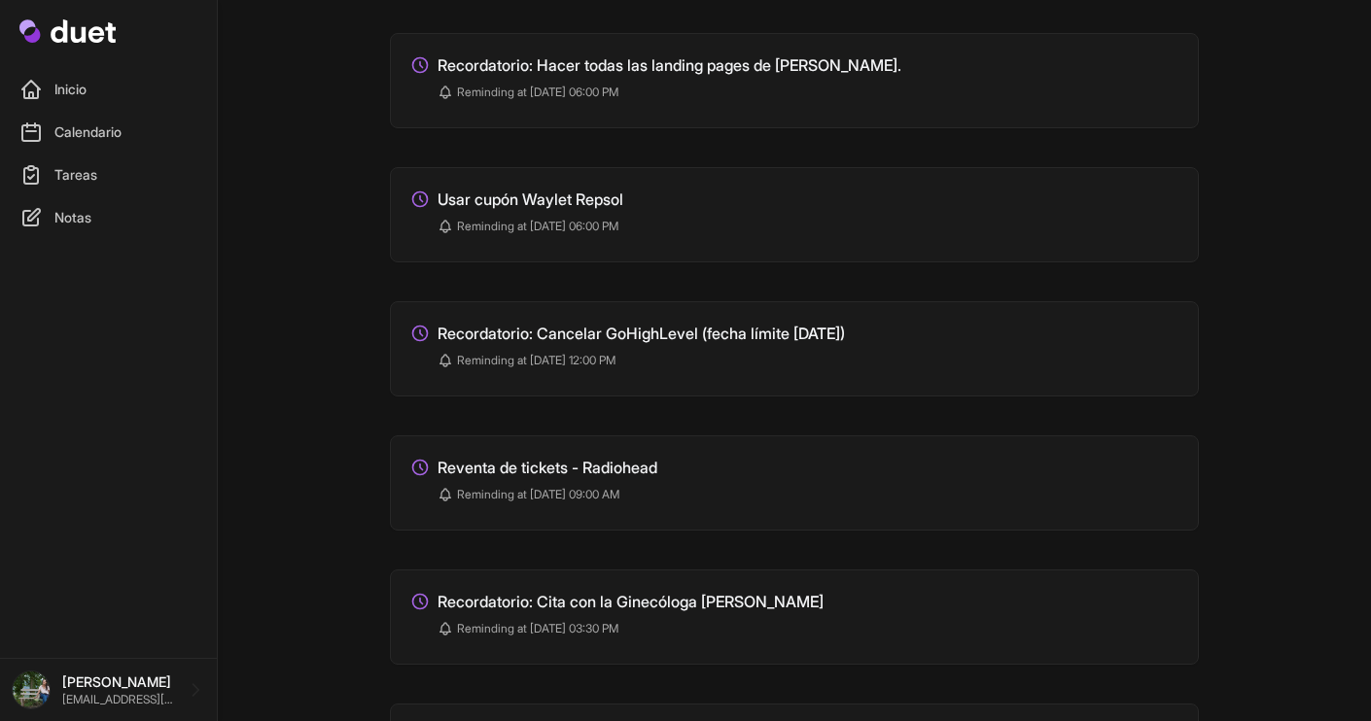
scroll to position [1338, 0]
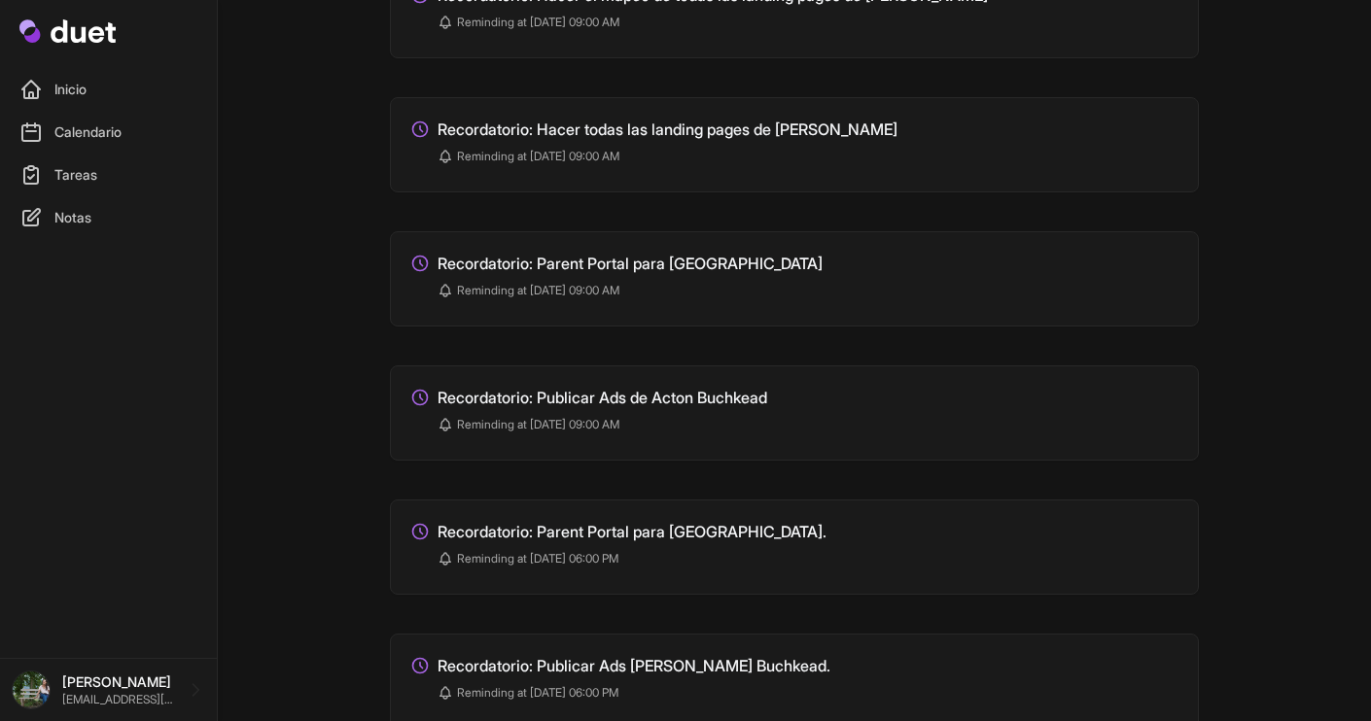
click at [130, 151] on link "Calendario" at bounding box center [108, 132] width 193 height 39
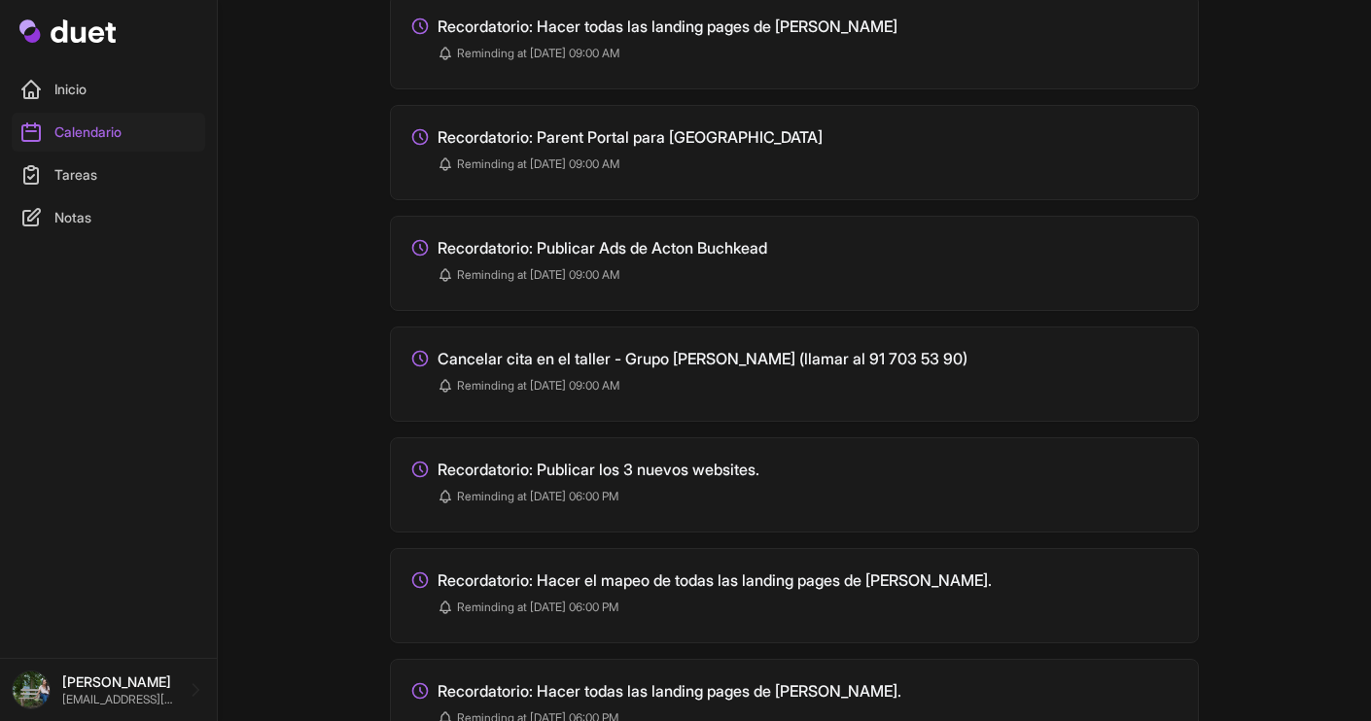
scroll to position [1365, 0]
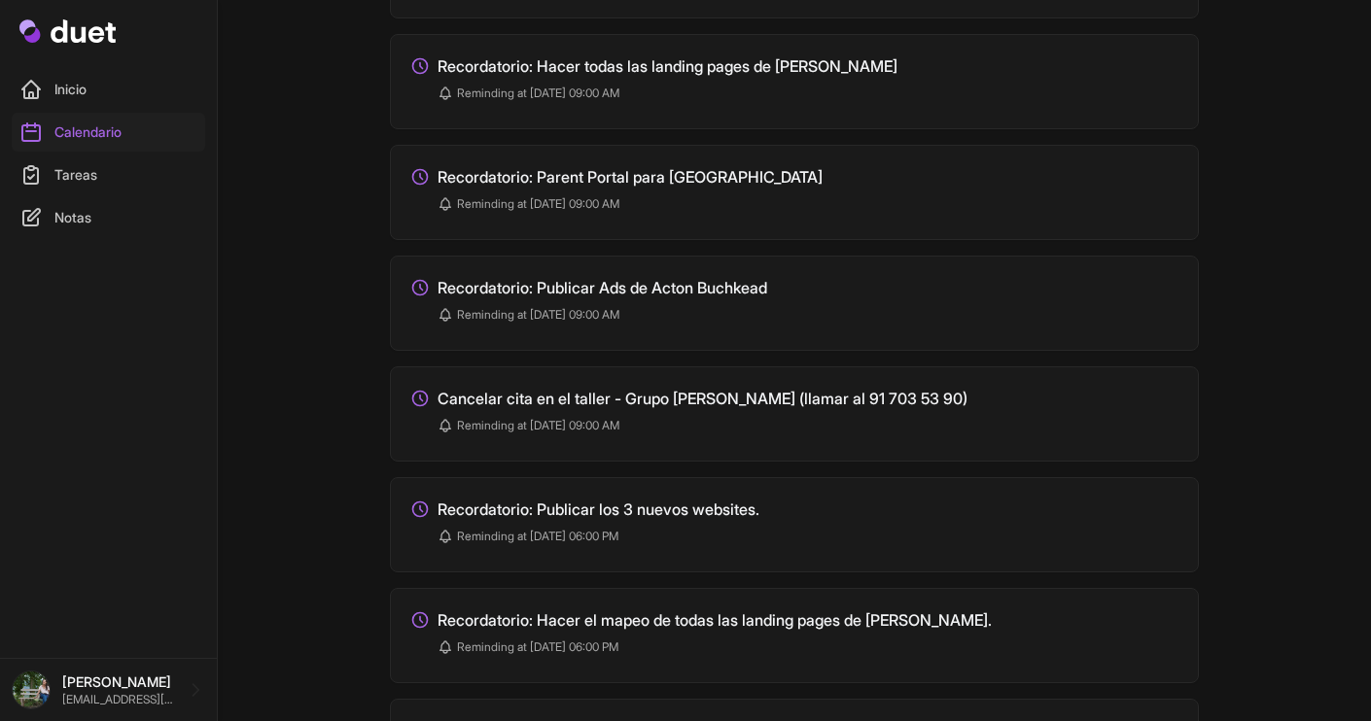
click at [568, 403] on h3 "Cancelar cita en el taller - Grupo [PERSON_NAME] (llamar al 91 703 53 90)" at bounding box center [703, 398] width 530 height 23
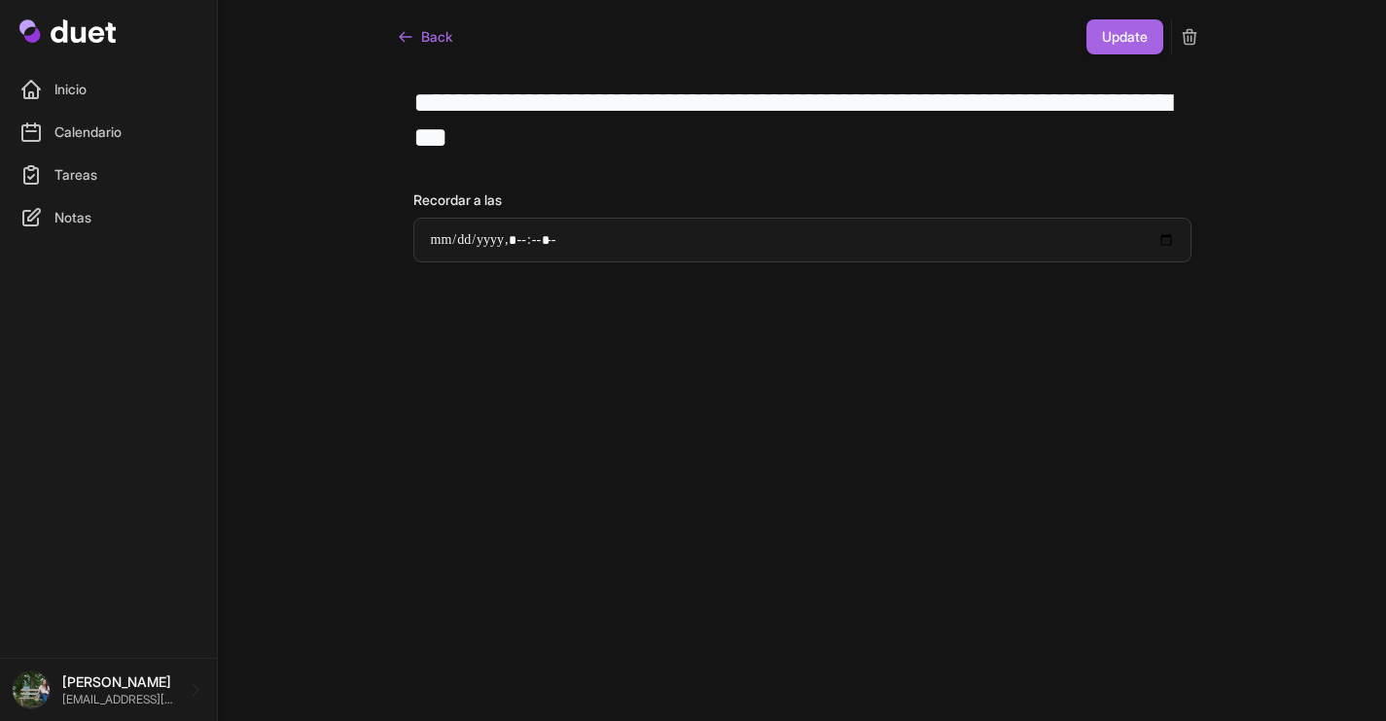
click at [1197, 47] on button "submit" at bounding box center [1189, 36] width 35 height 35
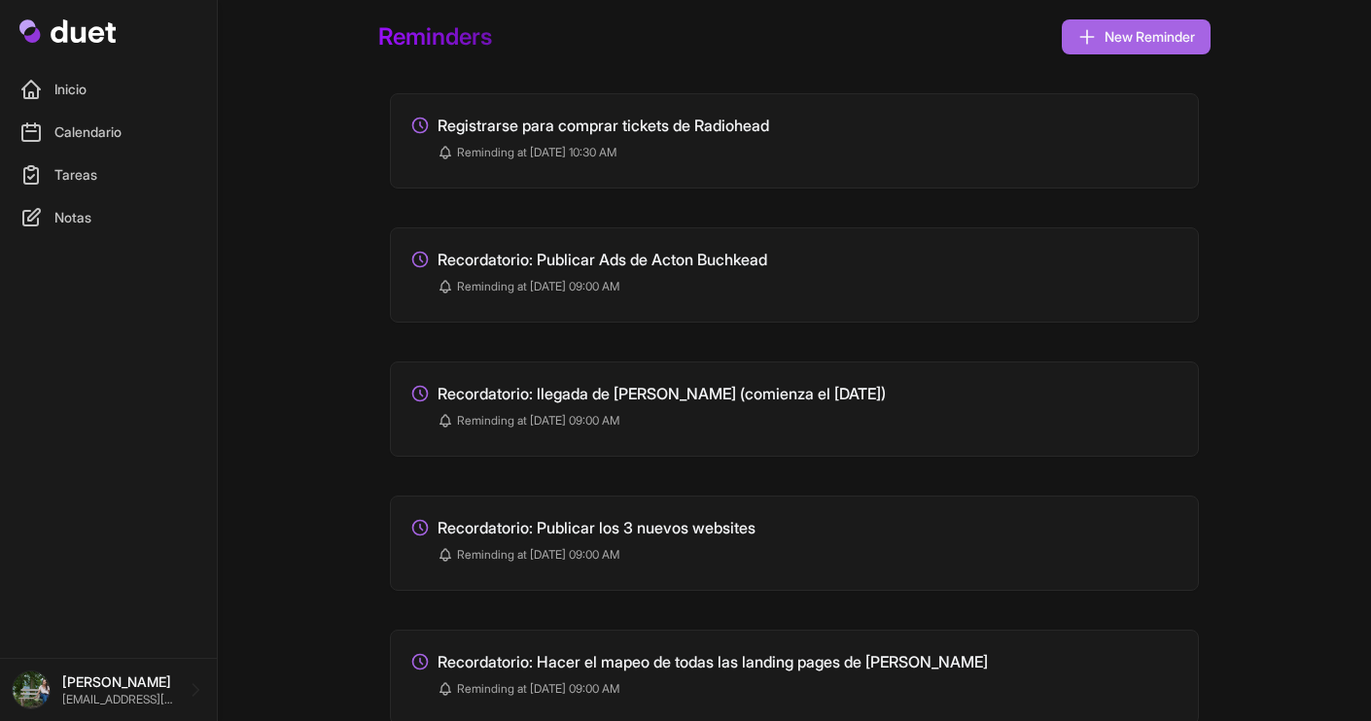
click at [94, 176] on link "Tareas" at bounding box center [108, 175] width 193 height 39
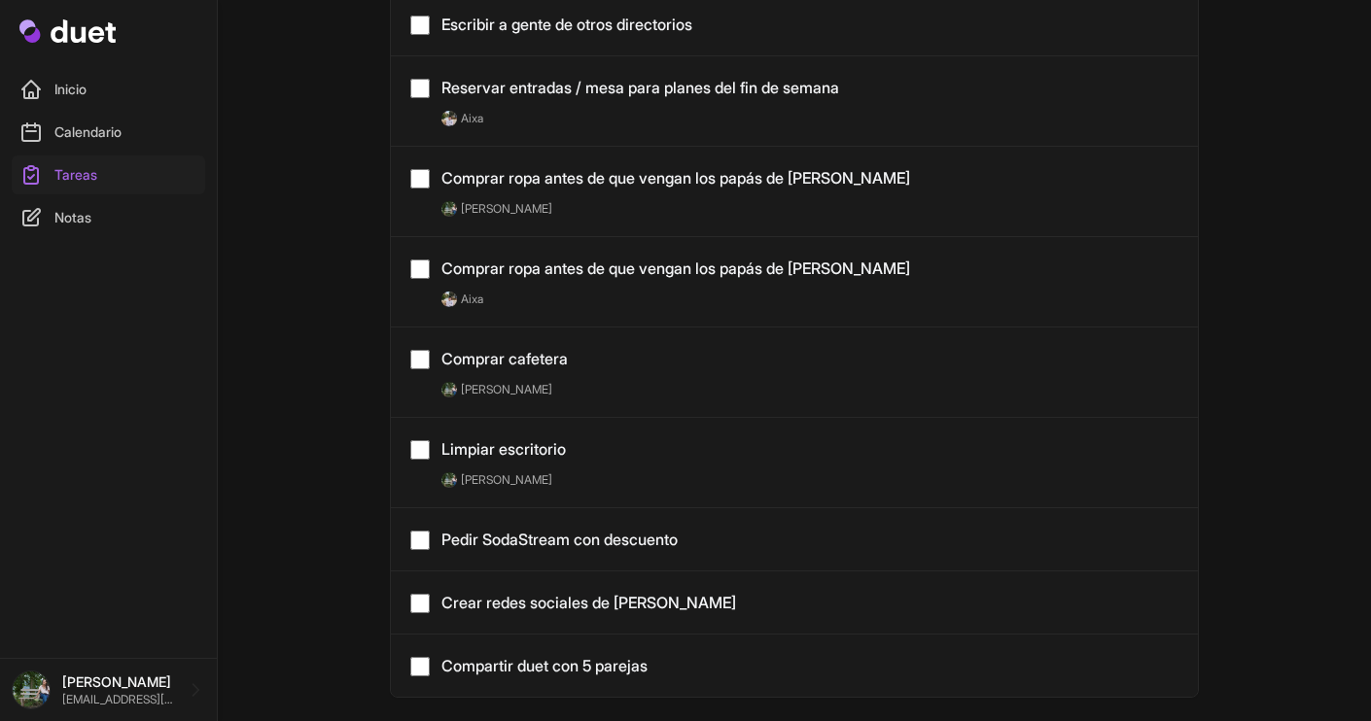
scroll to position [2040, 0]
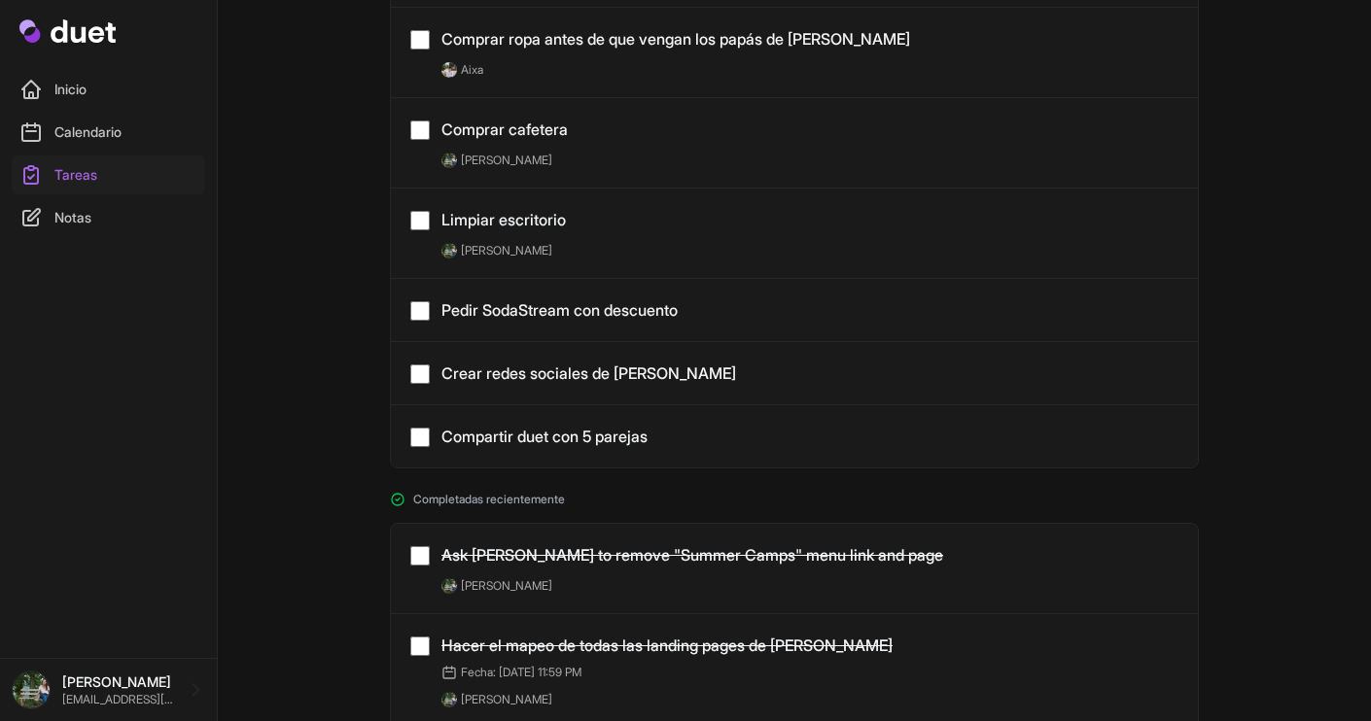
click at [116, 228] on link "Notas" at bounding box center [108, 217] width 193 height 39
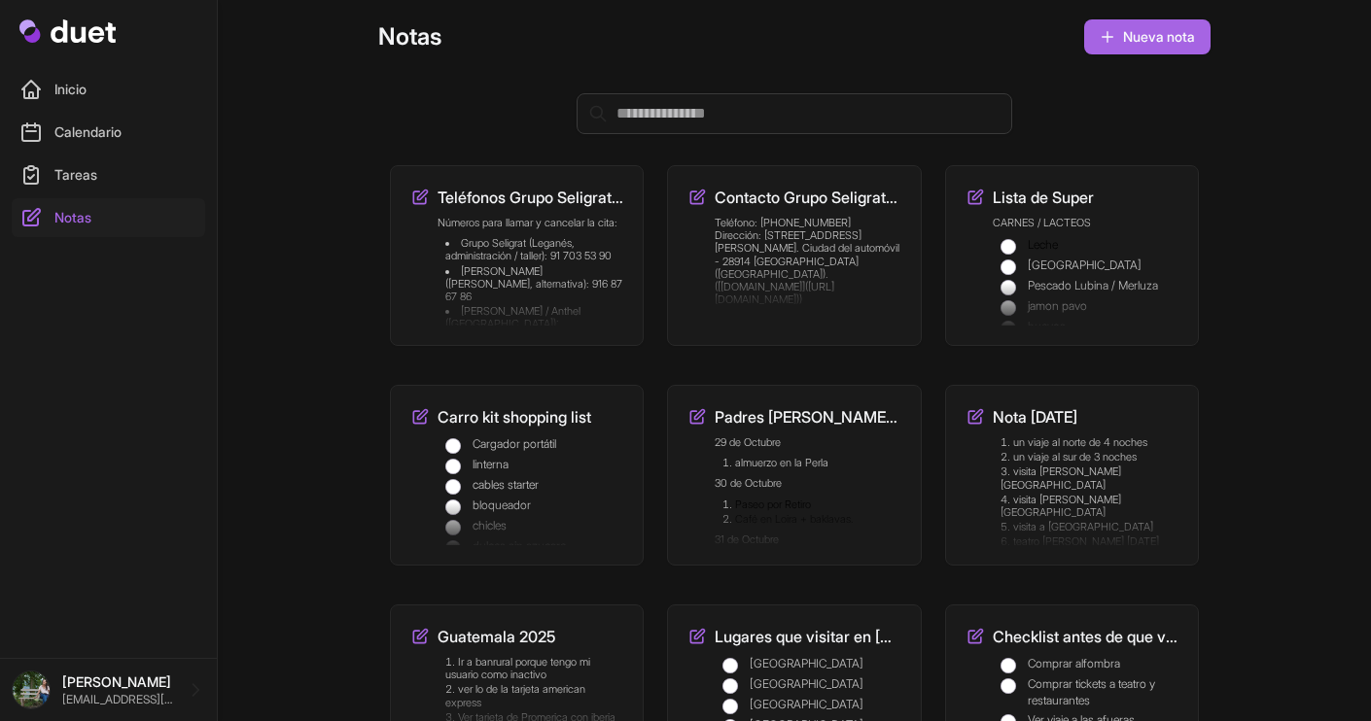
click at [439, 254] on div "Números para llamar y cancelar la cita: Grupo [PERSON_NAME] (Leganés, administr…" at bounding box center [531, 327] width 186 height 220
